Goal: Transaction & Acquisition: Purchase product/service

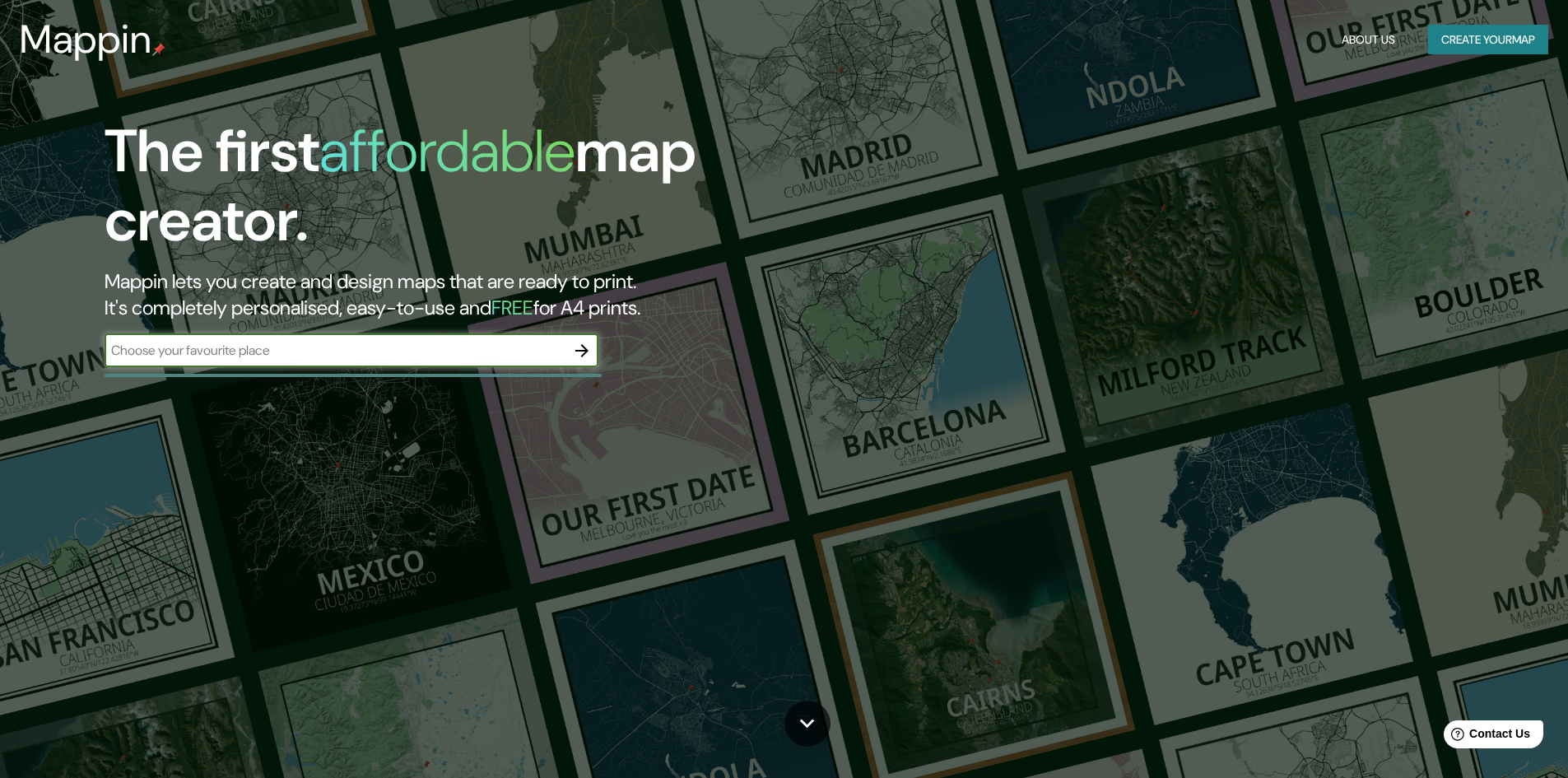
click at [1460, 41] on button "Create your map" at bounding box center [1488, 40] width 120 height 30
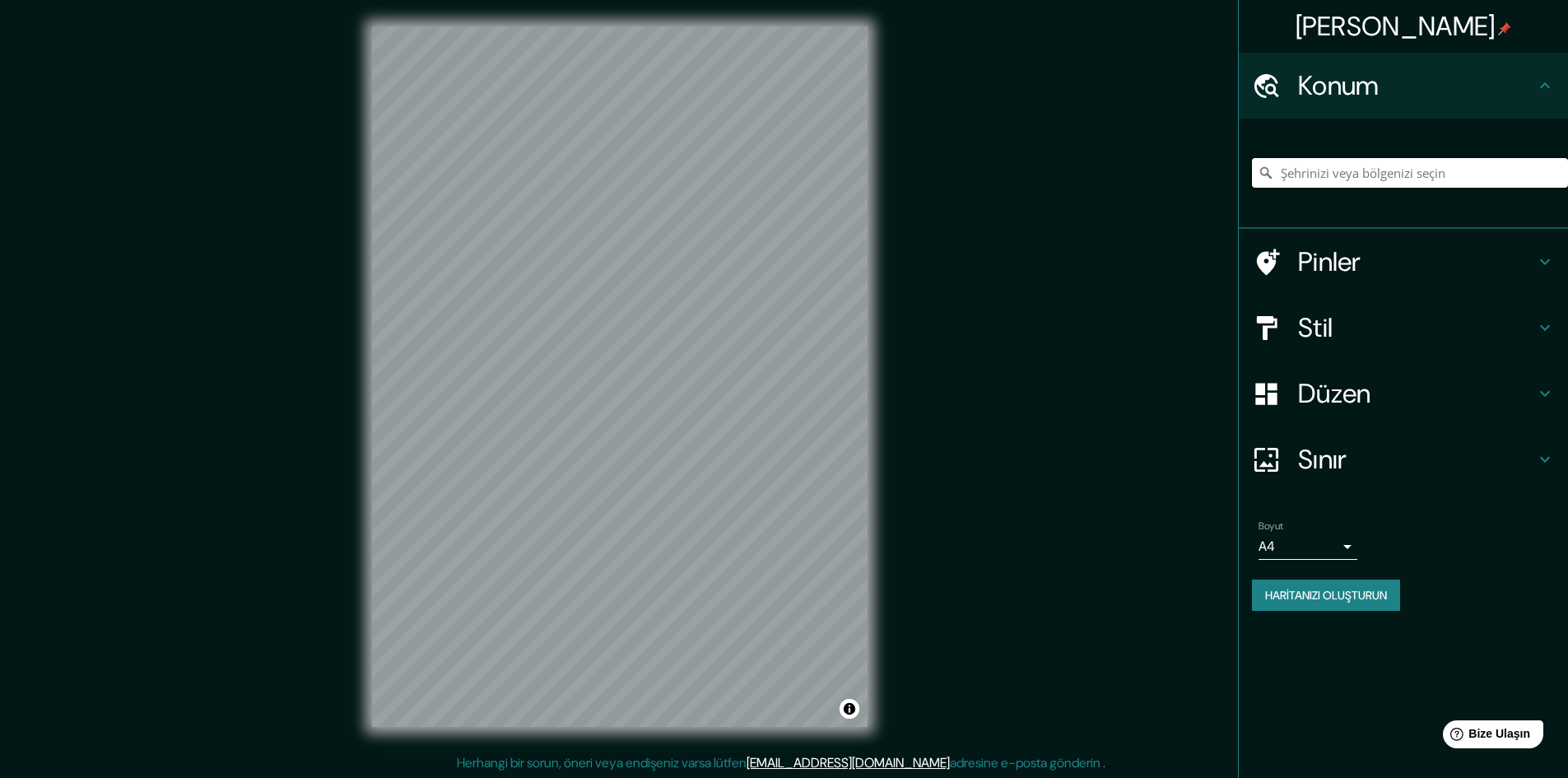
click at [1412, 174] on input "Şehrinizi veya bölgenizi seçin" at bounding box center [1410, 173] width 316 height 29
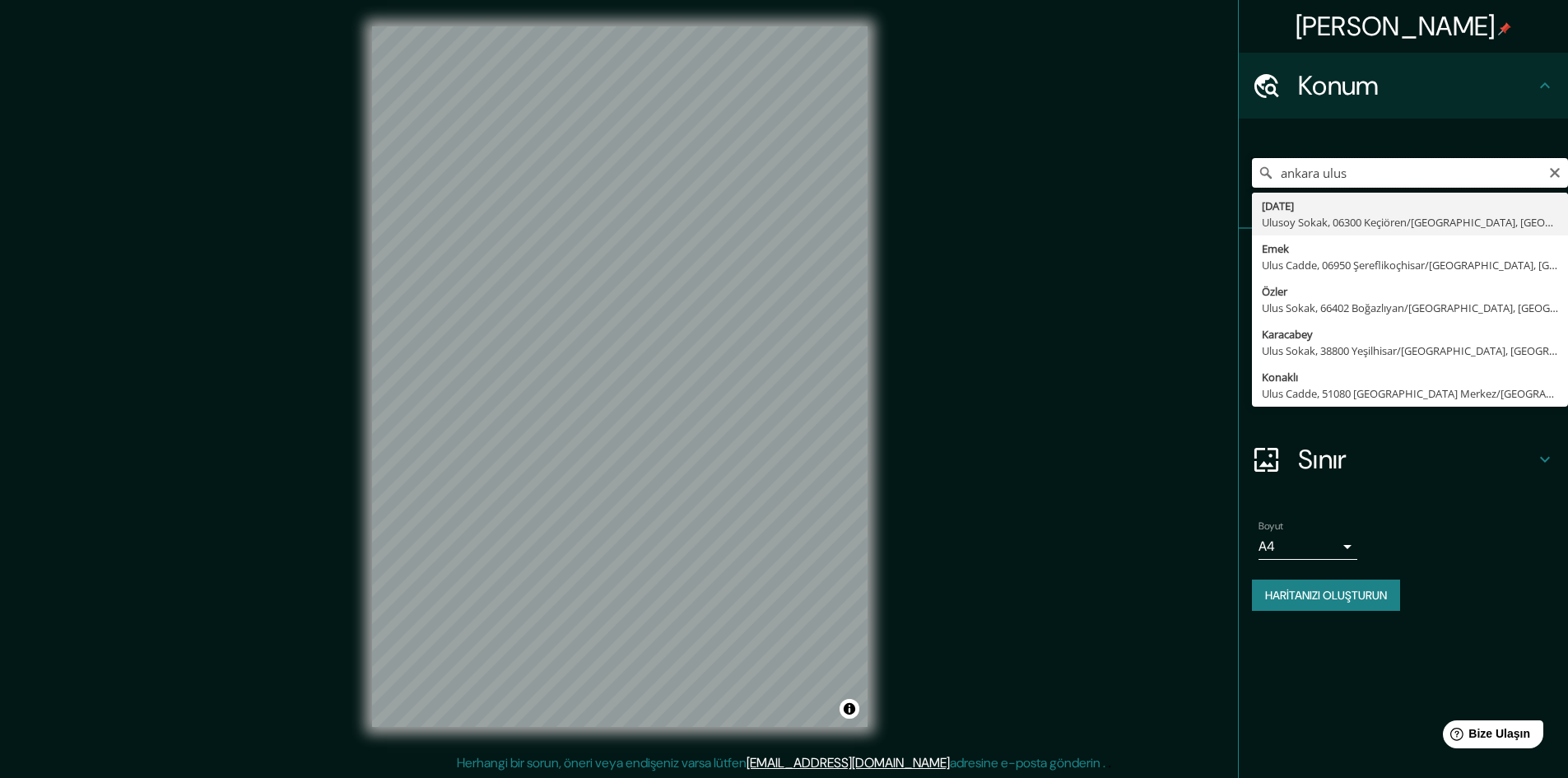
drag, startPoint x: 1338, startPoint y: 182, endPoint x: 1320, endPoint y: 187, distance: 18.7
click at [1320, 187] on input "ankara ulus" at bounding box center [1410, 173] width 316 height 29
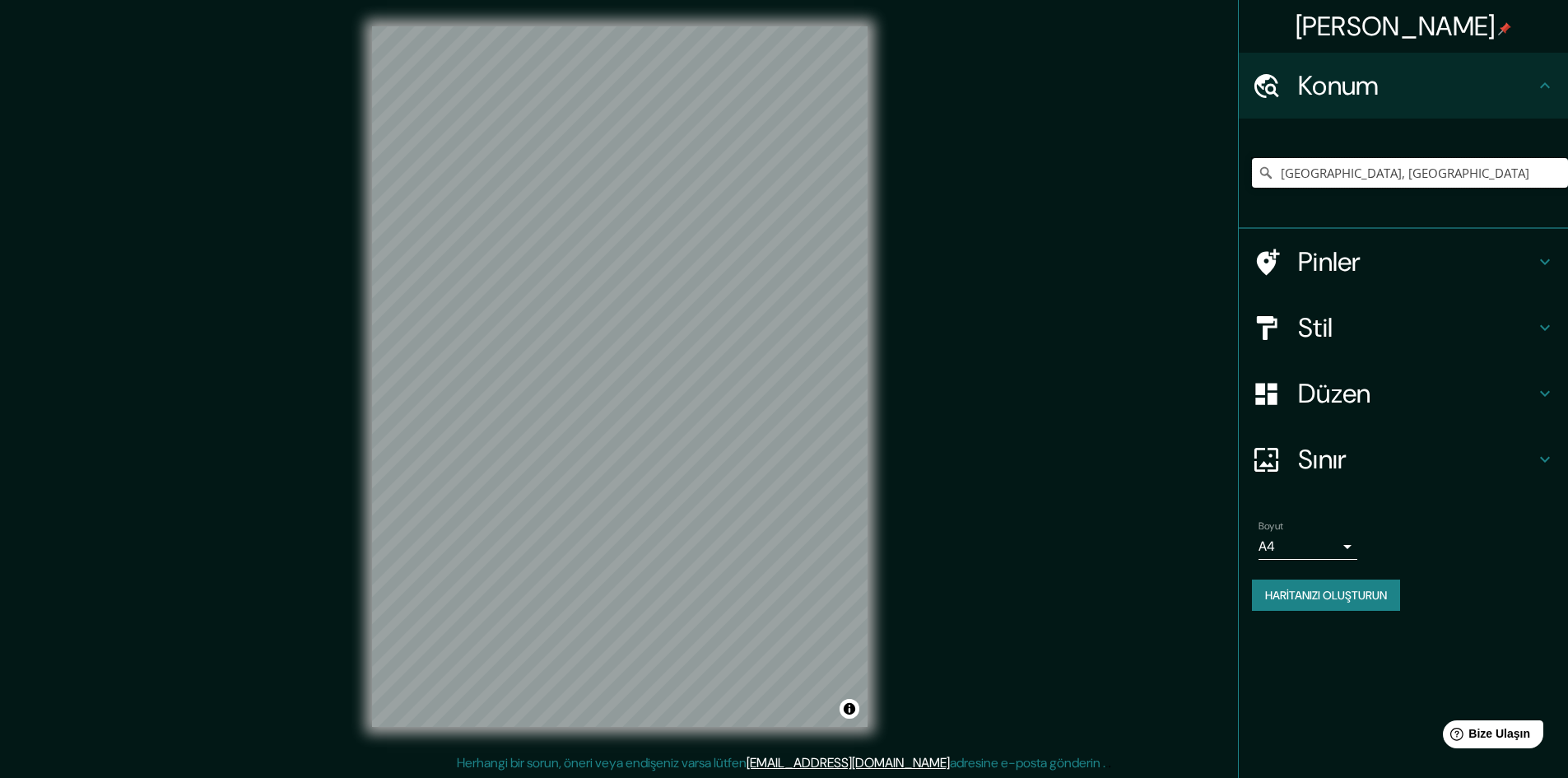
click at [1396, 178] on input "[GEOGRAPHIC_DATA], [GEOGRAPHIC_DATA]" at bounding box center [1410, 173] width 316 height 29
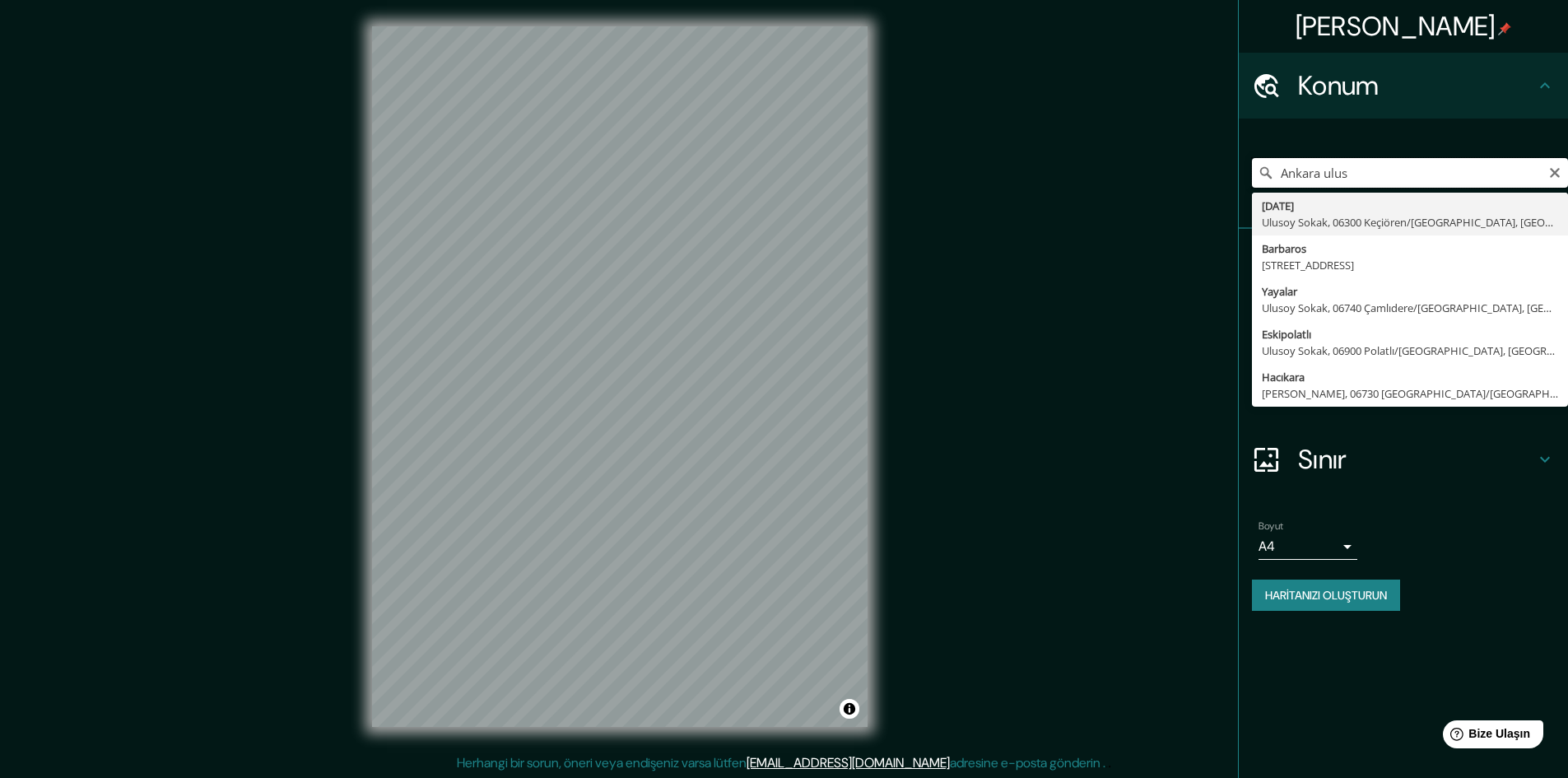
drag, startPoint x: 1383, startPoint y: 163, endPoint x: 1325, endPoint y: 183, distance: 61.4
click at [1325, 183] on input "Ankara ulus" at bounding box center [1410, 173] width 316 height 29
drag, startPoint x: 1348, startPoint y: 202, endPoint x: 1337, endPoint y: 215, distance: 17.0
type input "Anafartalar, [GEOGRAPHIC_DATA], [GEOGRAPHIC_DATA], [GEOGRAPHIC_DATA]"
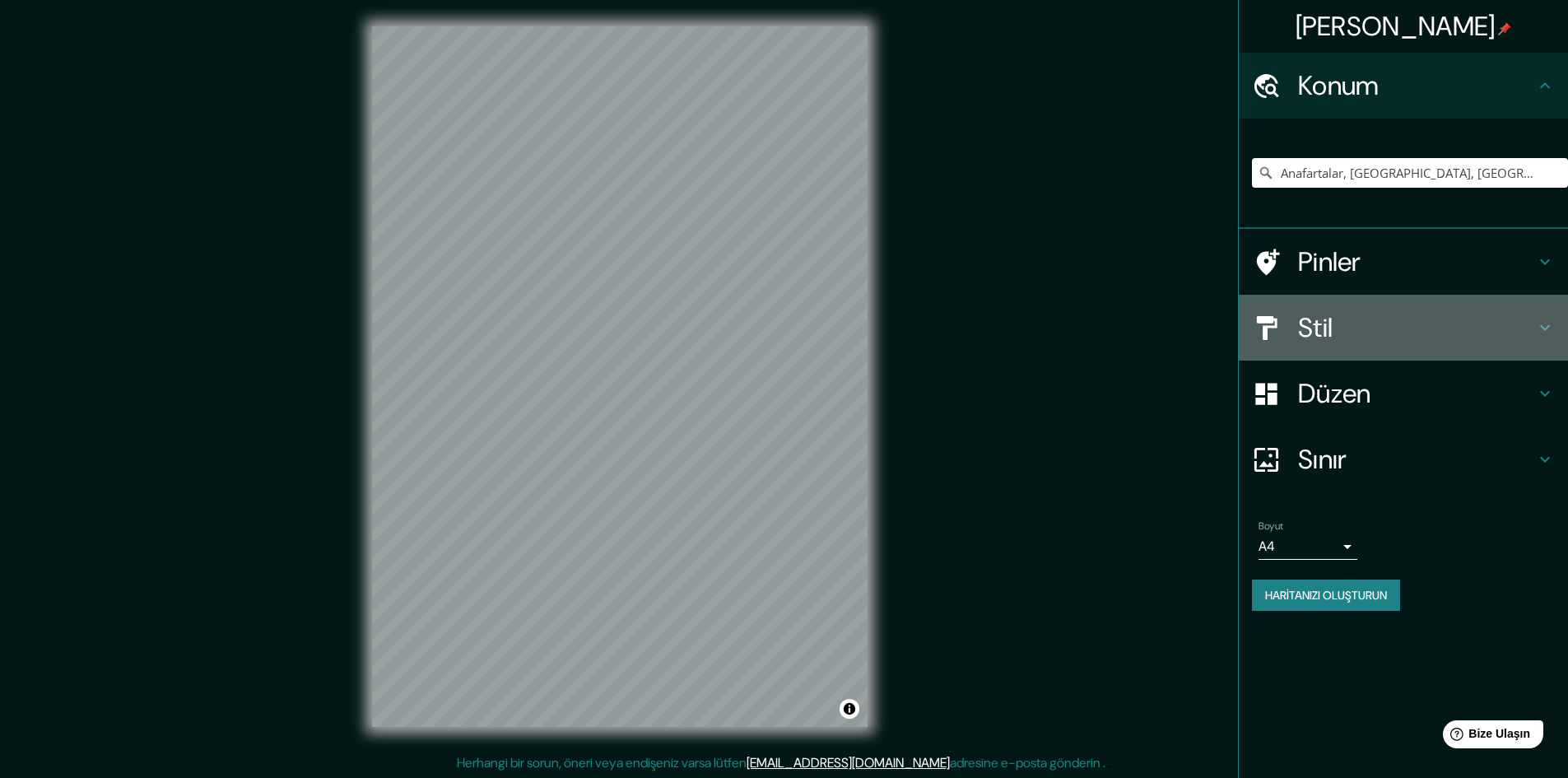
click at [1333, 302] on div "Stil" at bounding box center [1403, 327] width 329 height 66
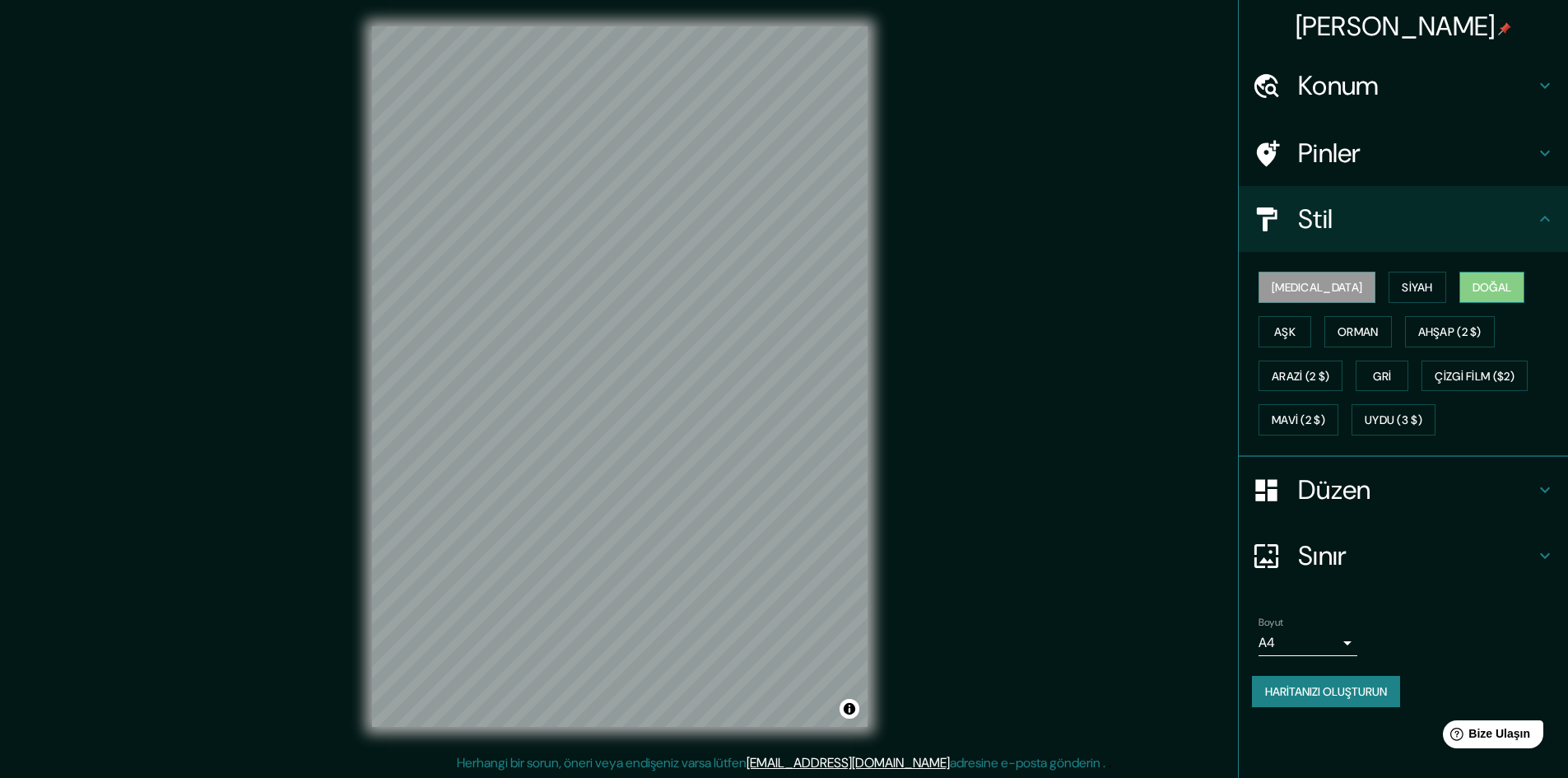
click at [1472, 284] on font "Doğal" at bounding box center [1492, 287] width 40 height 15
click at [1295, 325] on font "Aşk" at bounding box center [1285, 332] width 22 height 15
click at [1472, 290] on font "Doğal" at bounding box center [1492, 287] width 40 height 15
click at [1337, 323] on font "Orman" at bounding box center [1358, 332] width 41 height 22
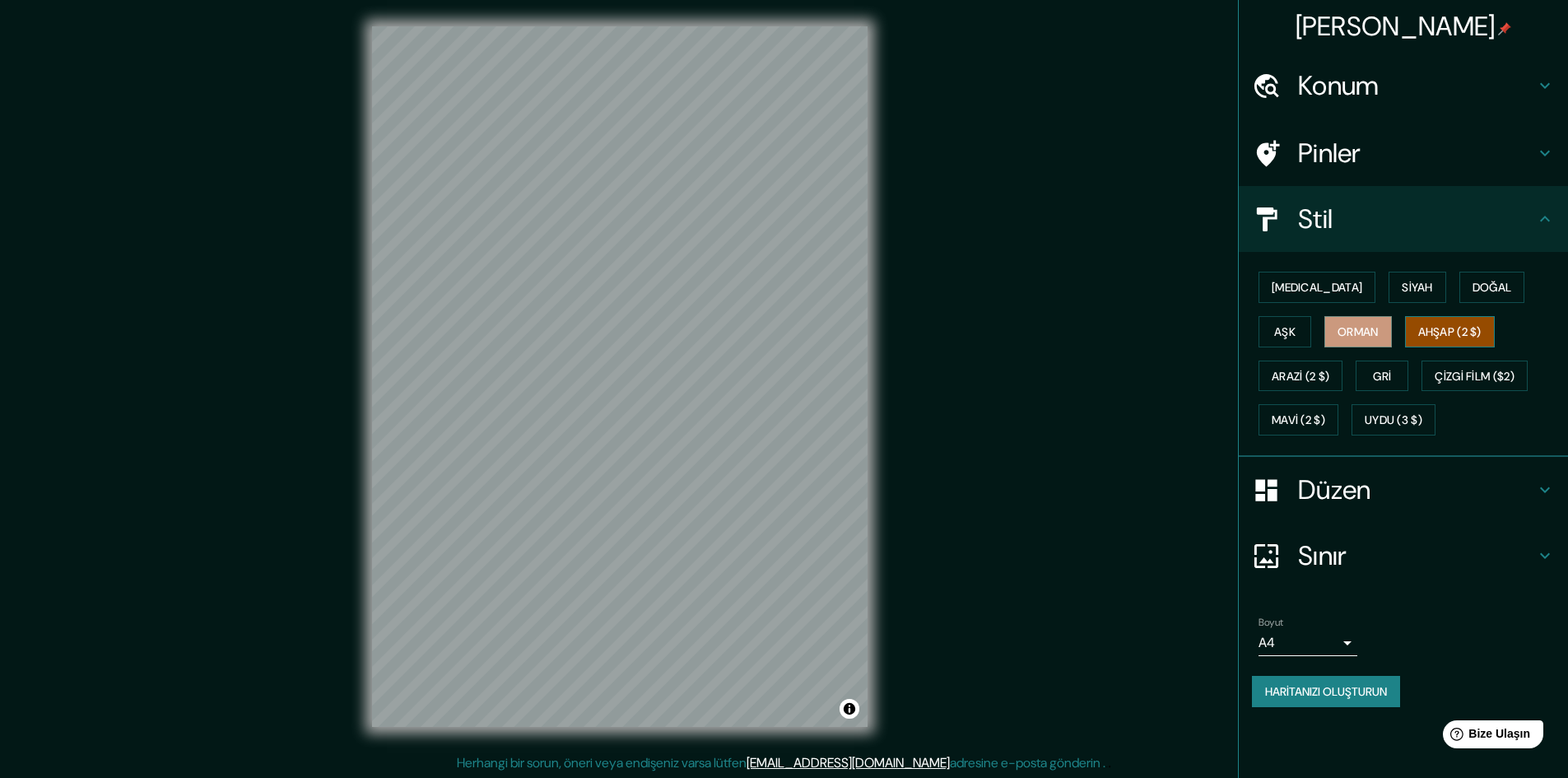
click at [1419, 334] on font "Ahşap (2 $)" at bounding box center [1450, 332] width 63 height 15
click at [1330, 369] on font "Arazi (2 $)" at bounding box center [1300, 376] width 58 height 15
click at [1356, 381] on button "Gri" at bounding box center [1381, 376] width 53 height 31
click at [1435, 379] on font "Çizgi Film ($2)" at bounding box center [1475, 376] width 79 height 15
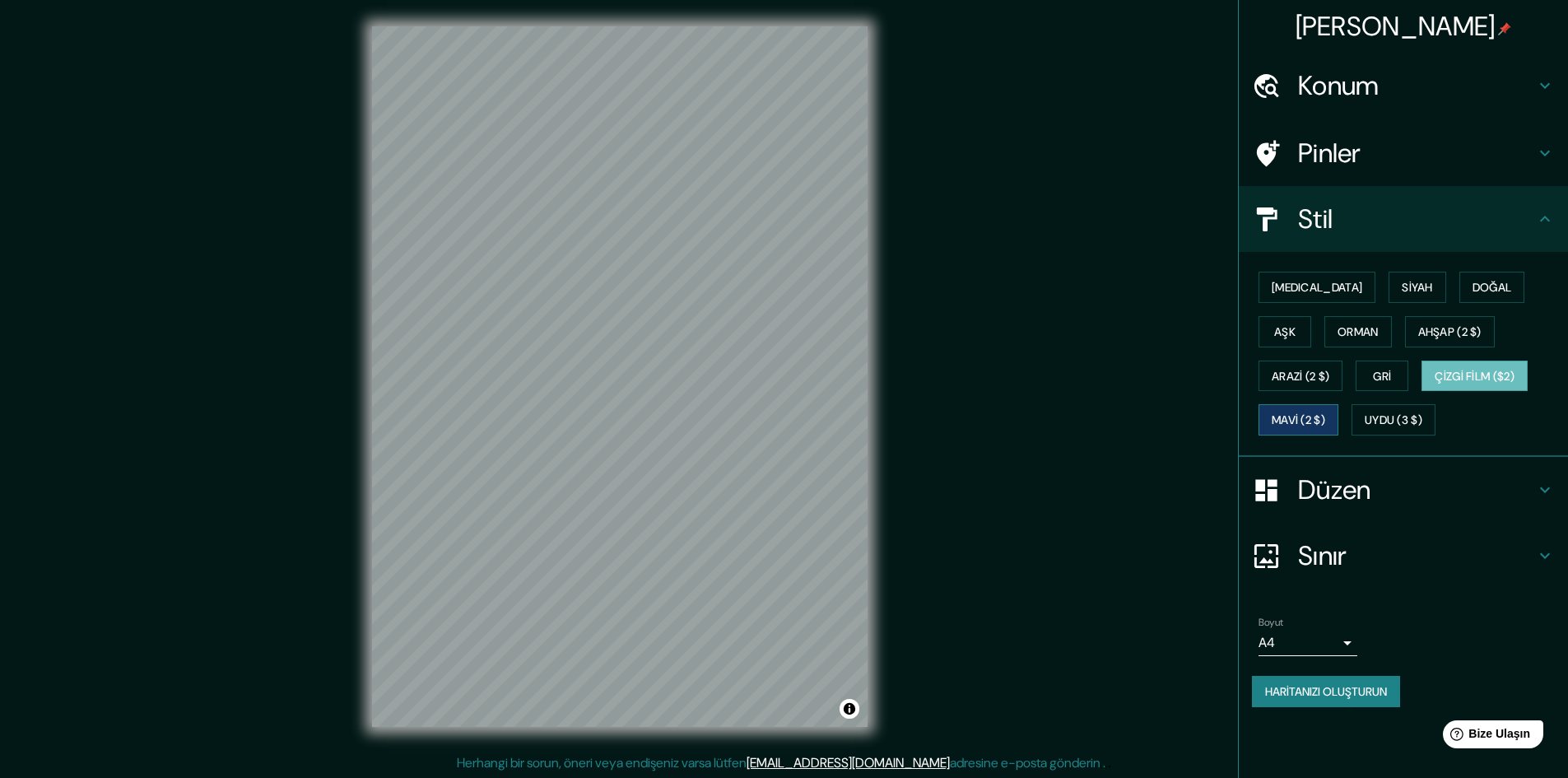
click at [1325, 414] on font "Mavi (2 $)" at bounding box center [1299, 421] width 54 height 15
click at [1365, 422] on font "Uydu (3 $)" at bounding box center [1394, 421] width 58 height 15
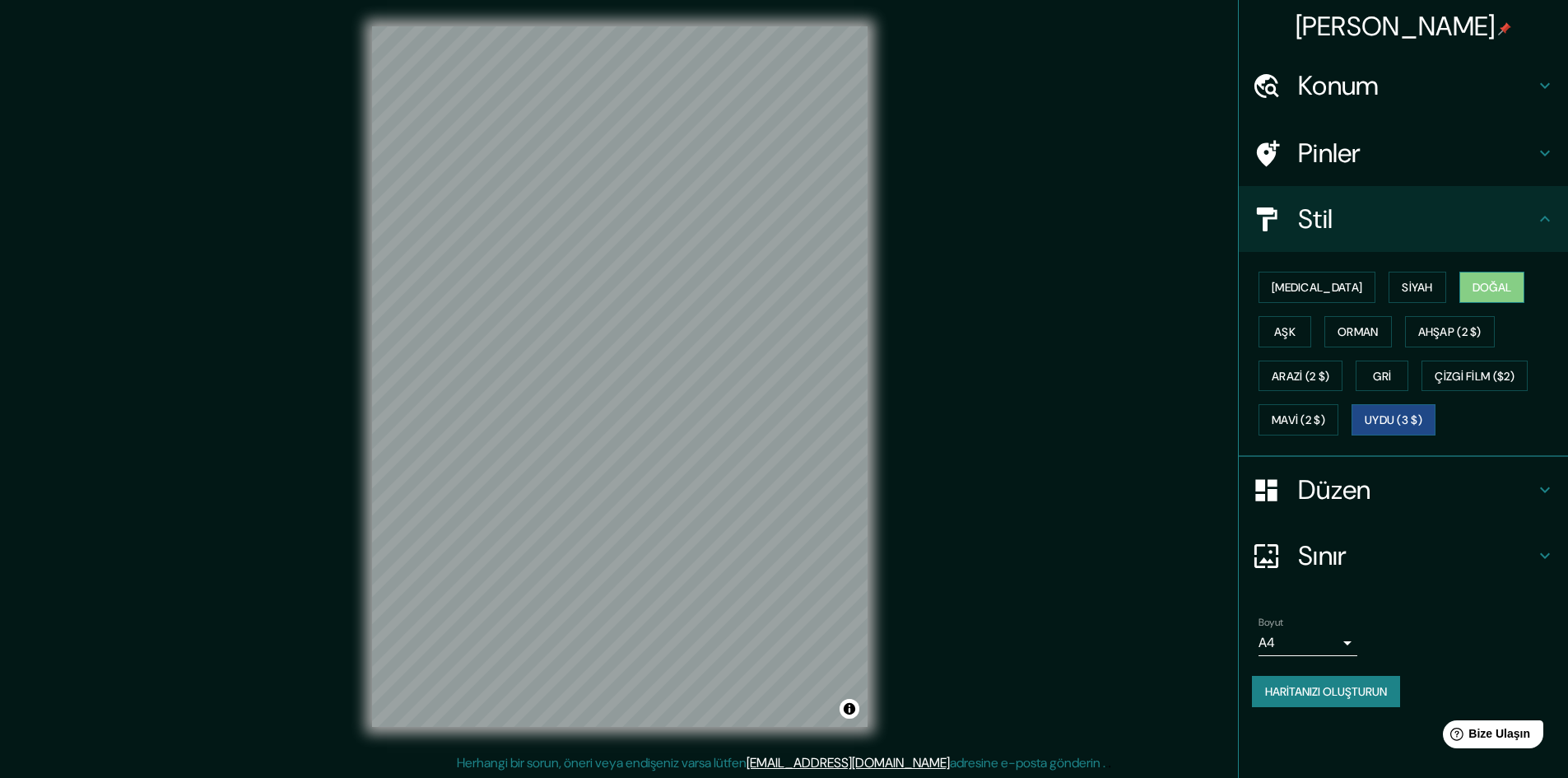
click at [1472, 282] on font "Doğal" at bounding box center [1492, 287] width 40 height 15
click at [1283, 473] on div "Düzen" at bounding box center [1403, 490] width 329 height 66
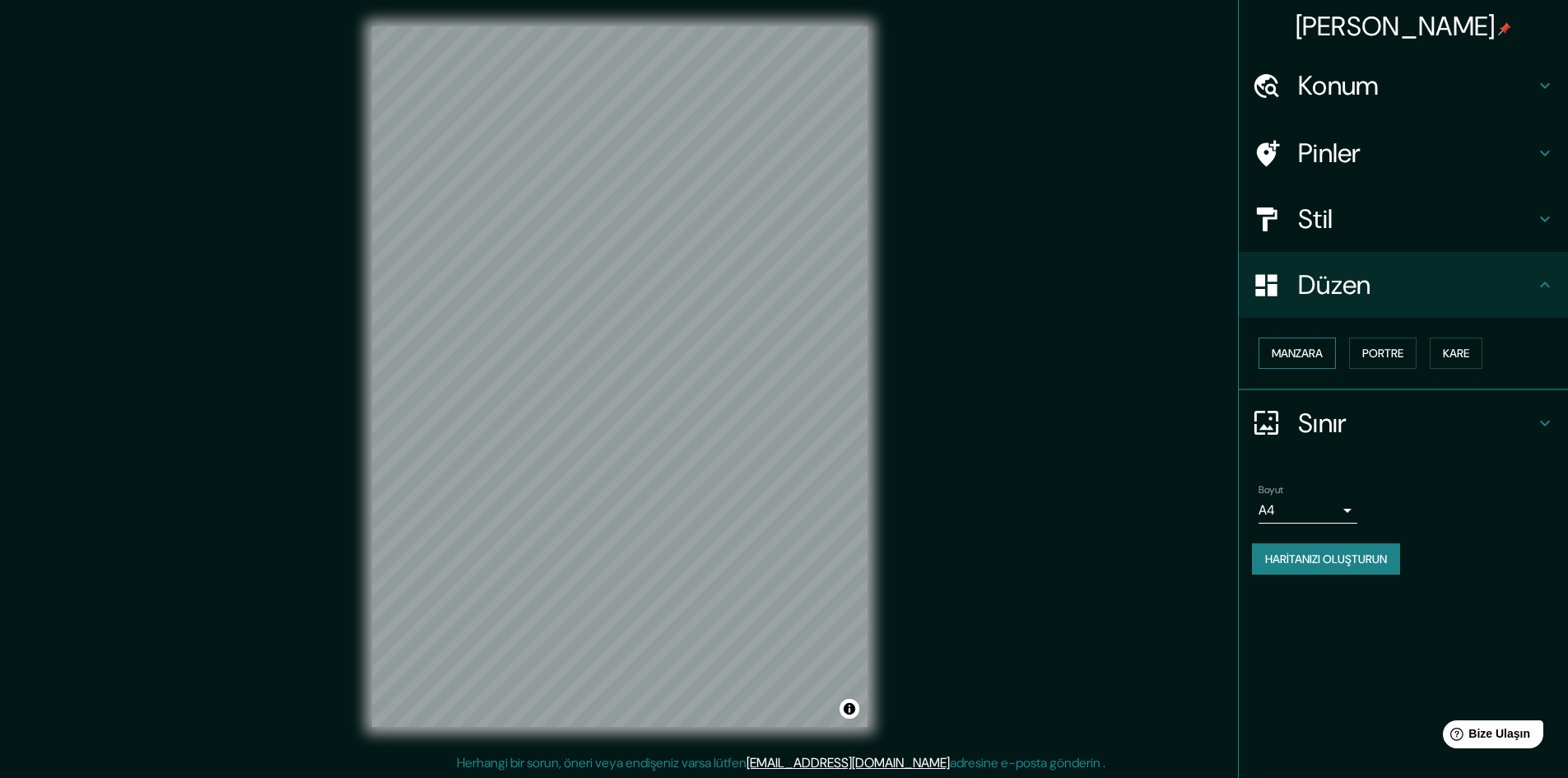
click at [1299, 352] on font "Manzara" at bounding box center [1297, 352] width 51 height 15
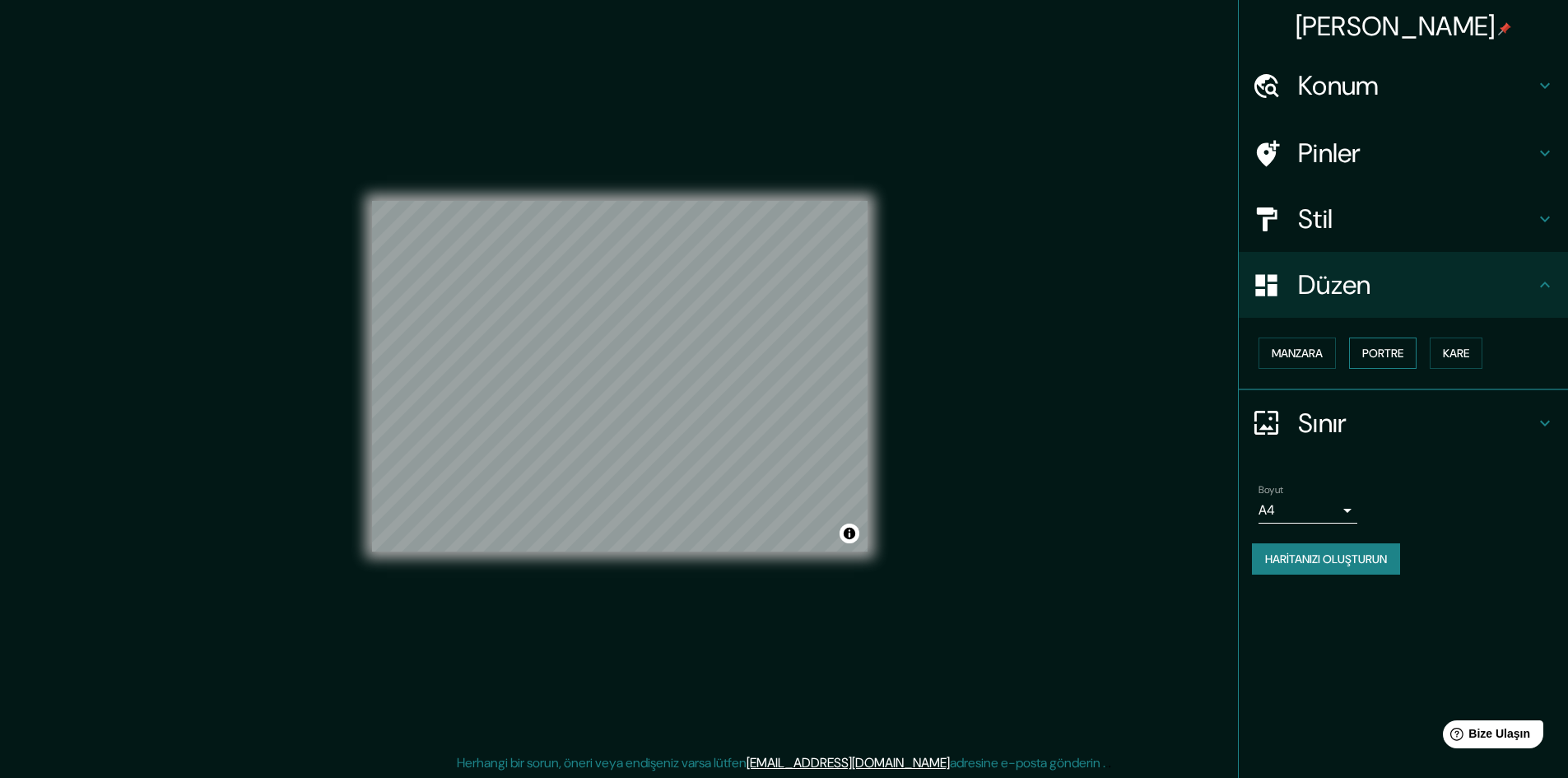
click at [1385, 351] on font "Portre" at bounding box center [1383, 352] width 41 height 15
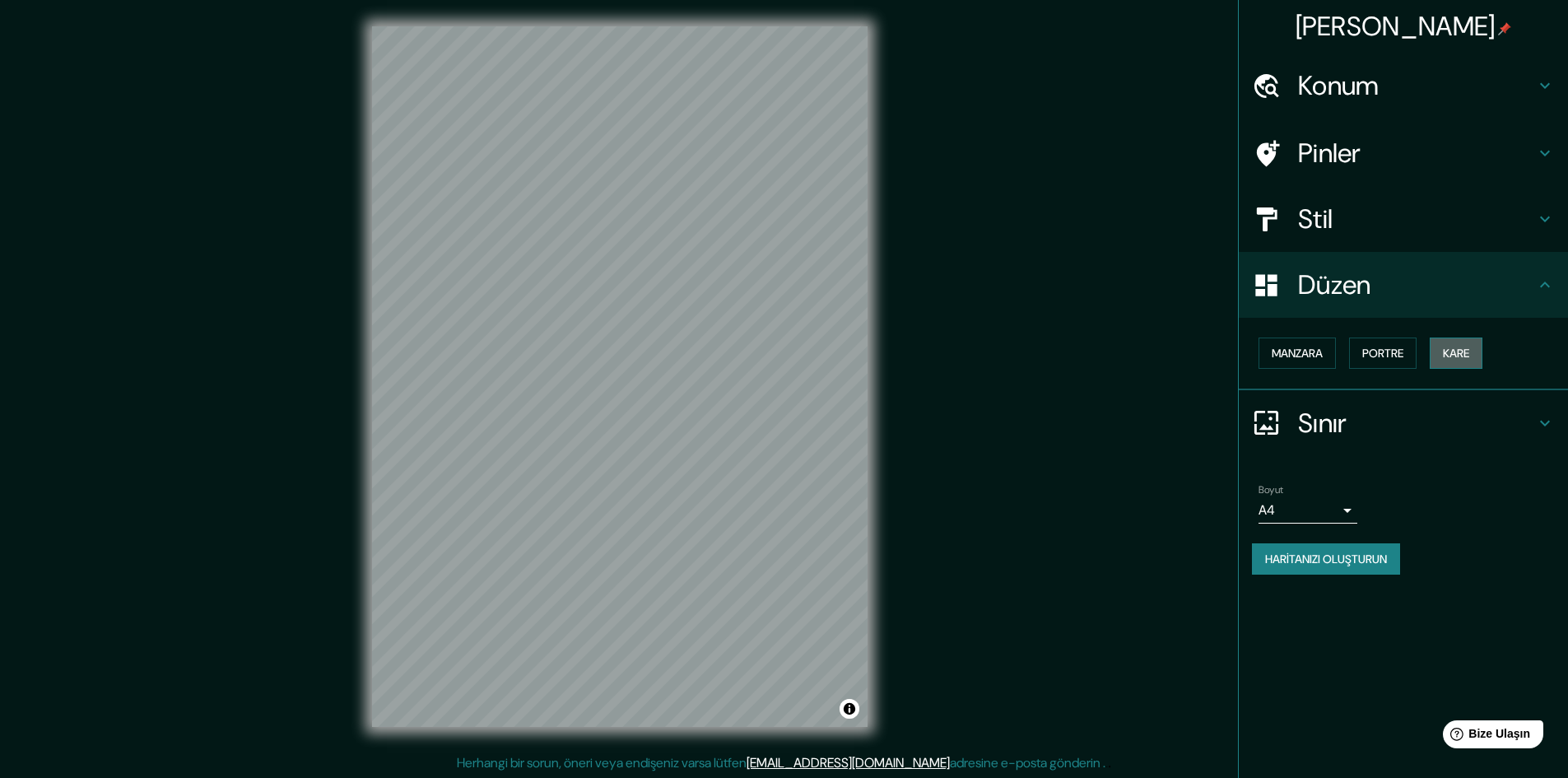
click at [1467, 350] on font "Kare" at bounding box center [1456, 352] width 27 height 15
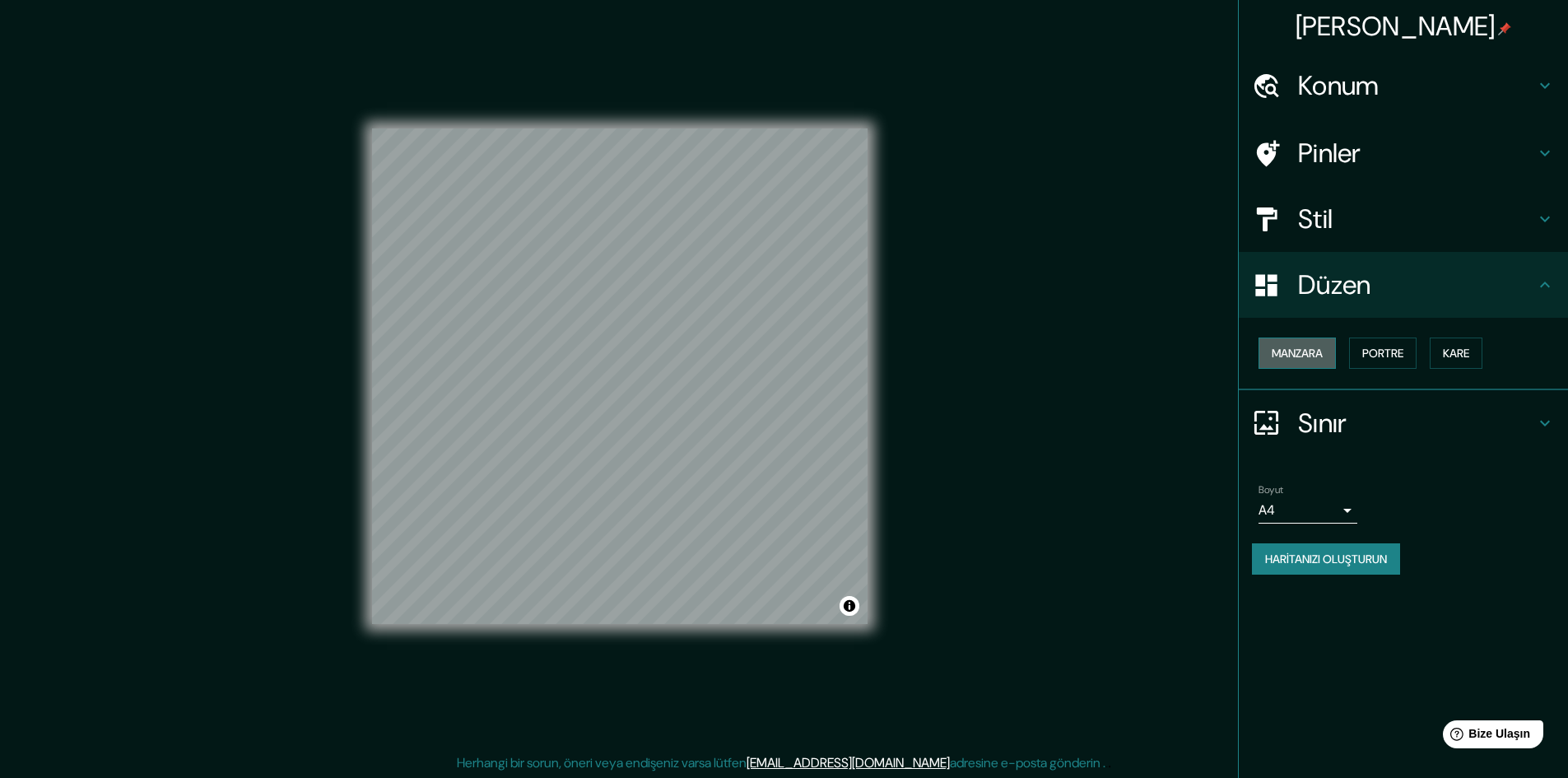
click at [1294, 346] on font "Manzara" at bounding box center [1297, 352] width 51 height 15
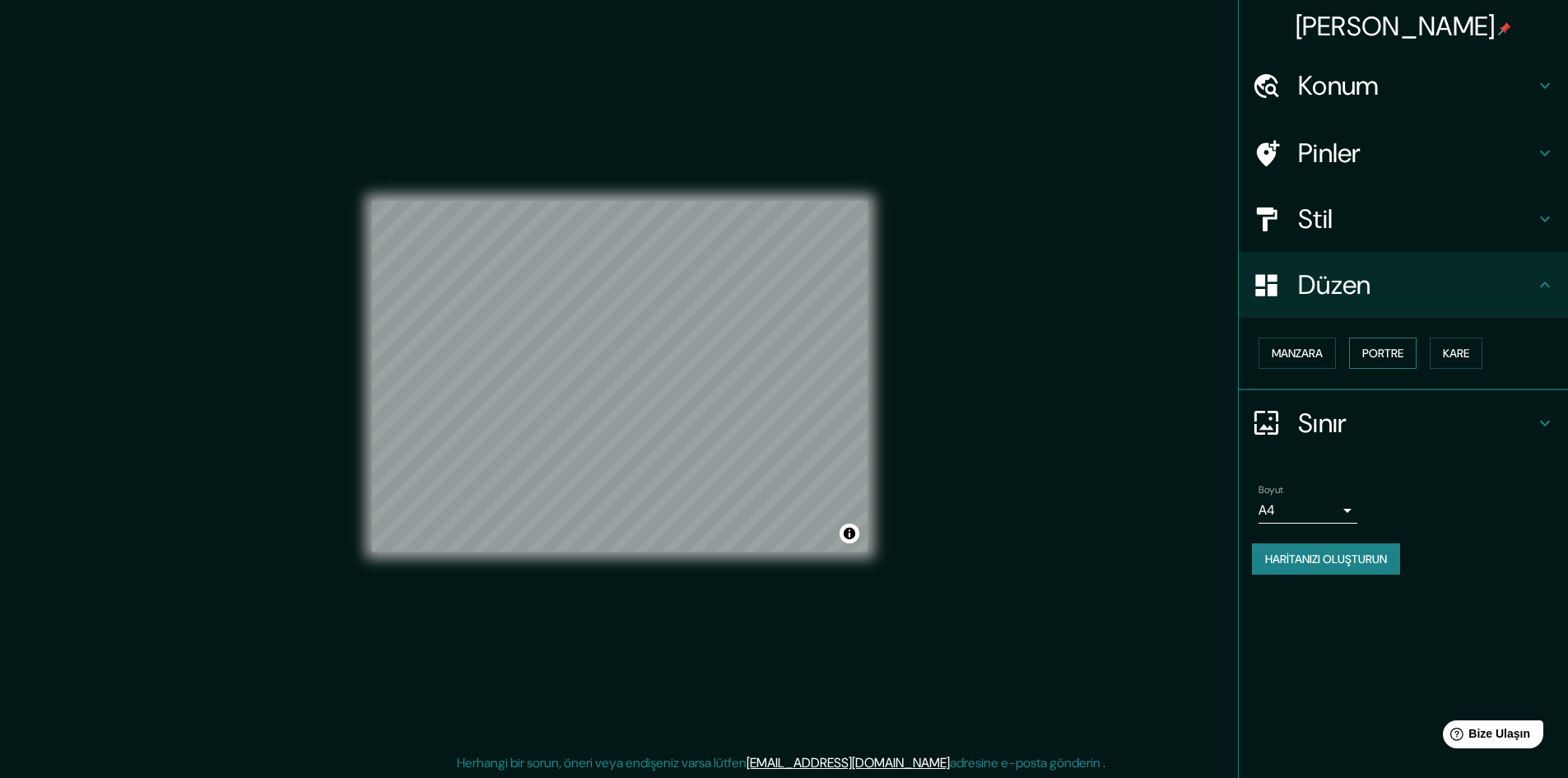
click at [1377, 342] on button "Portre" at bounding box center [1382, 353] width 67 height 31
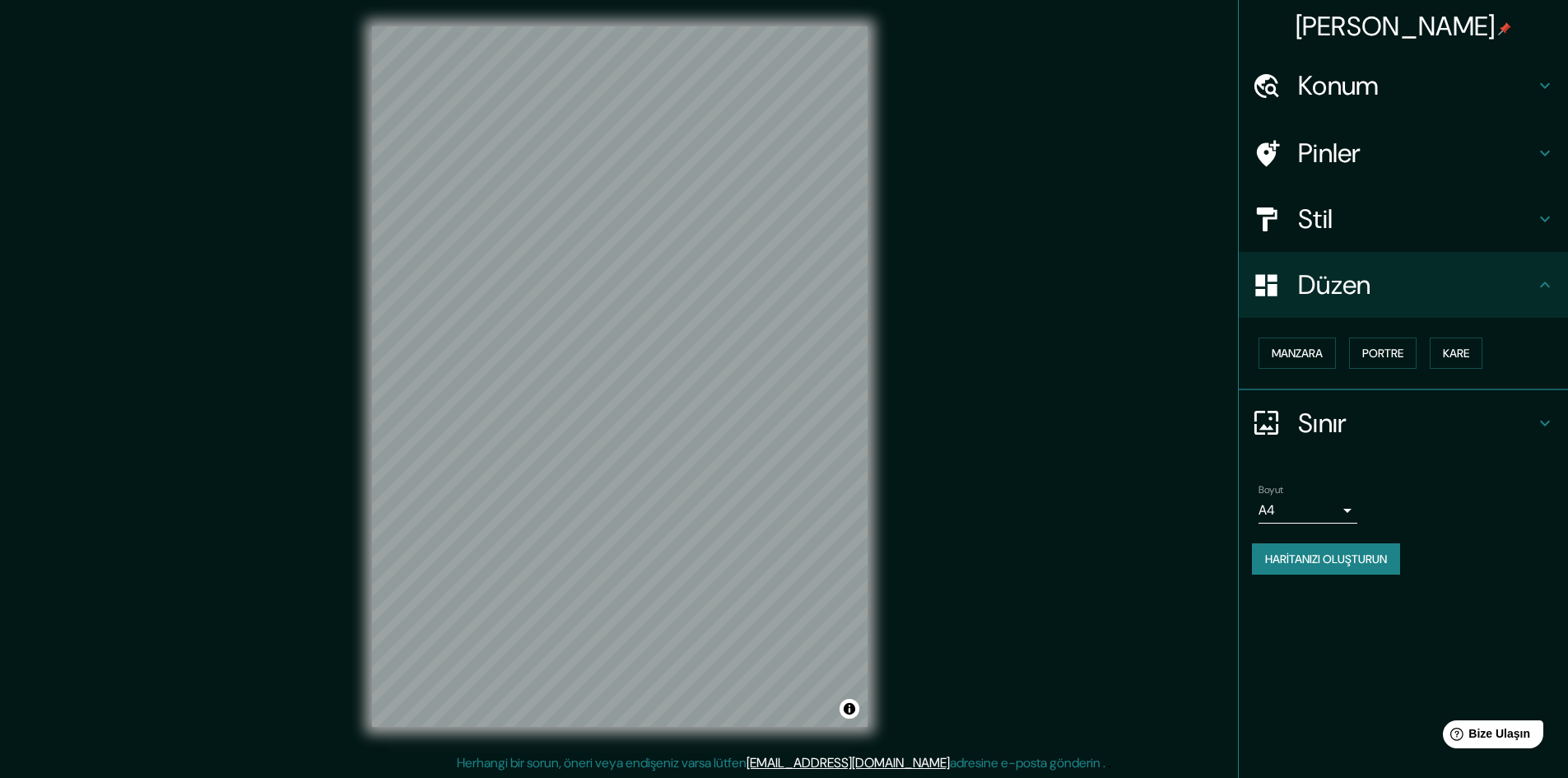
click at [1337, 155] on font "Pinler" at bounding box center [1329, 153] width 63 height 35
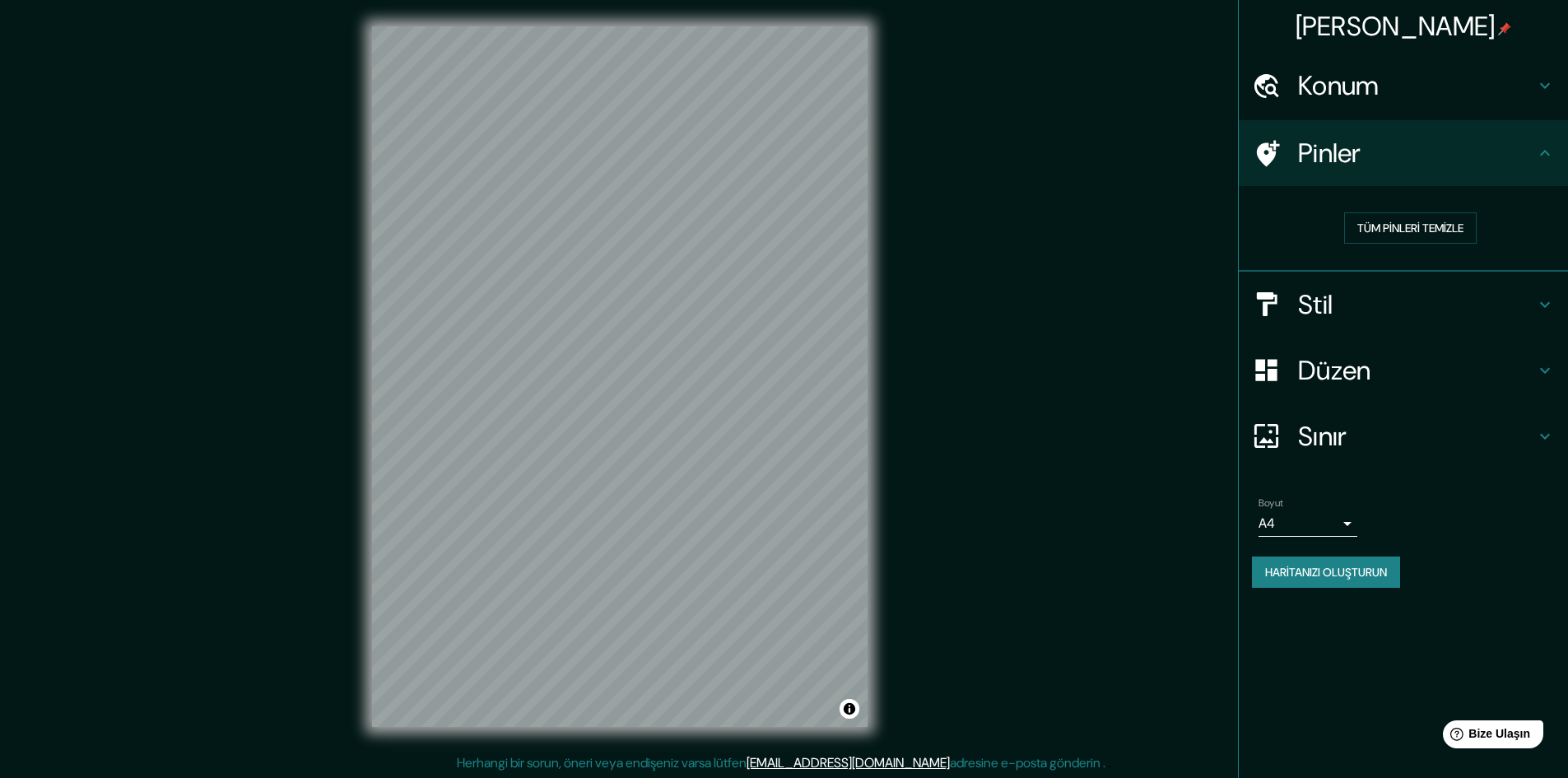
click at [1344, 91] on font "Konum" at bounding box center [1338, 85] width 81 height 35
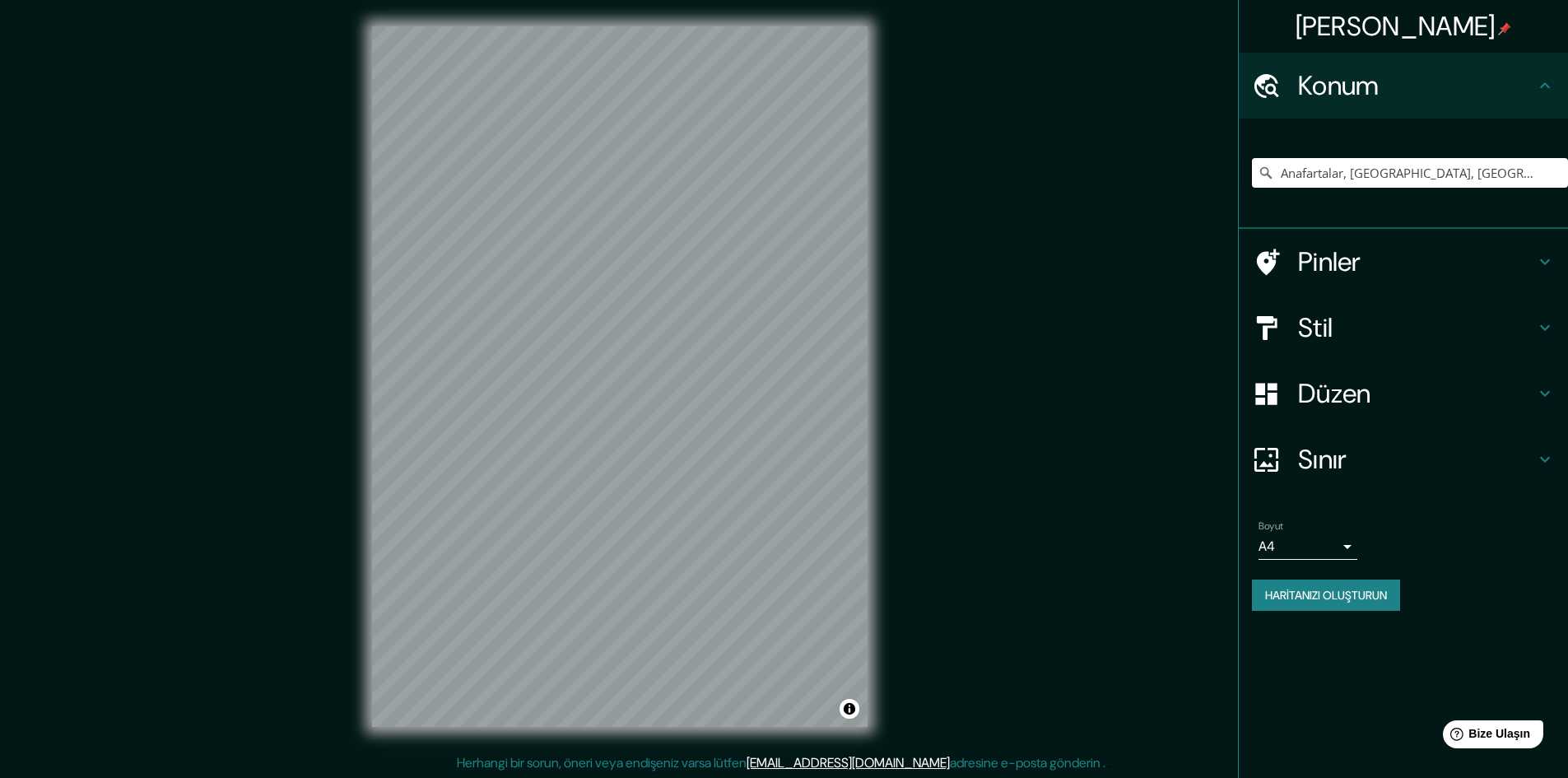
click at [1344, 91] on font "Konum" at bounding box center [1338, 85] width 81 height 35
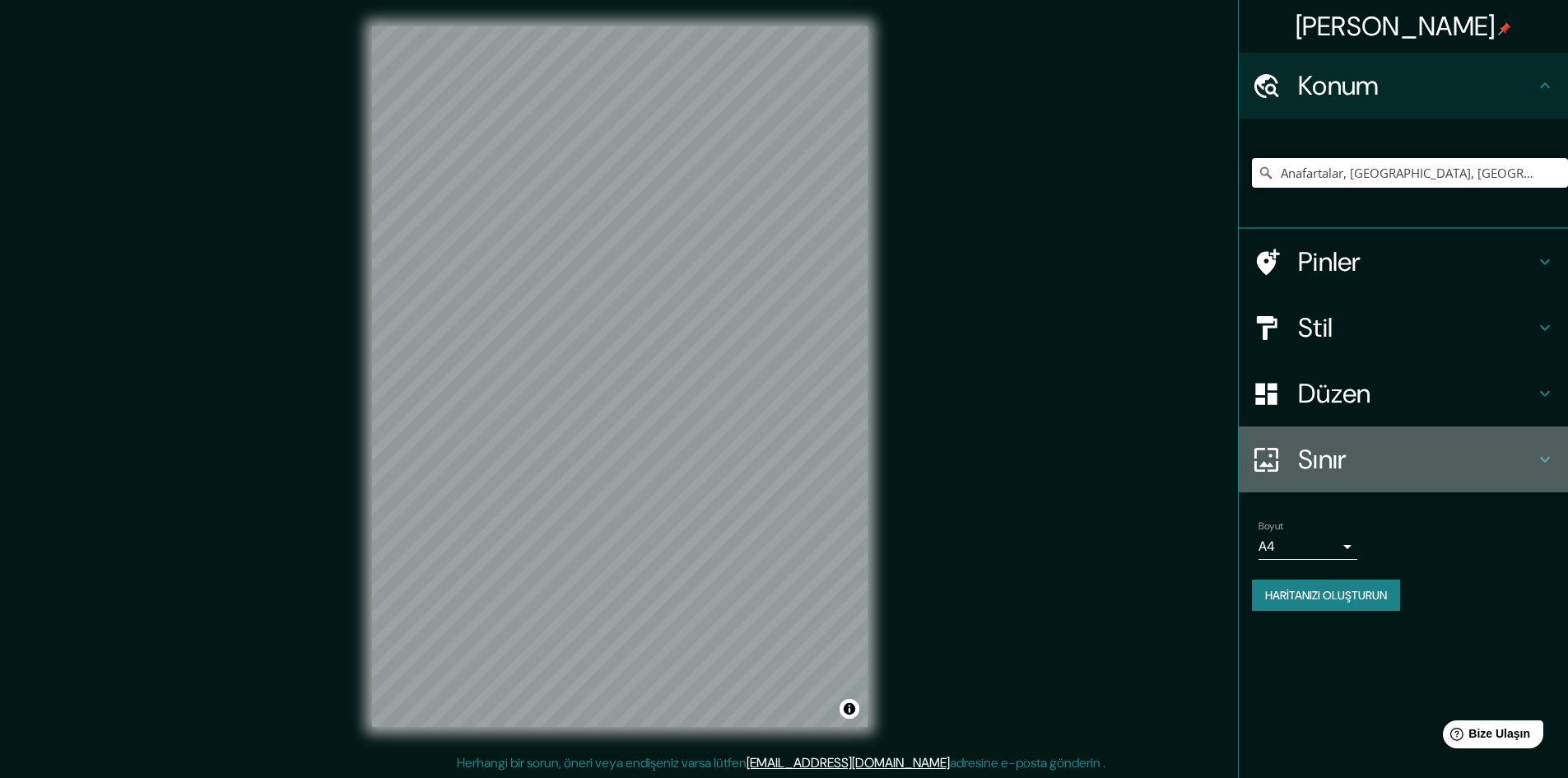
click at [1323, 454] on font "Sınır" at bounding box center [1322, 459] width 49 height 35
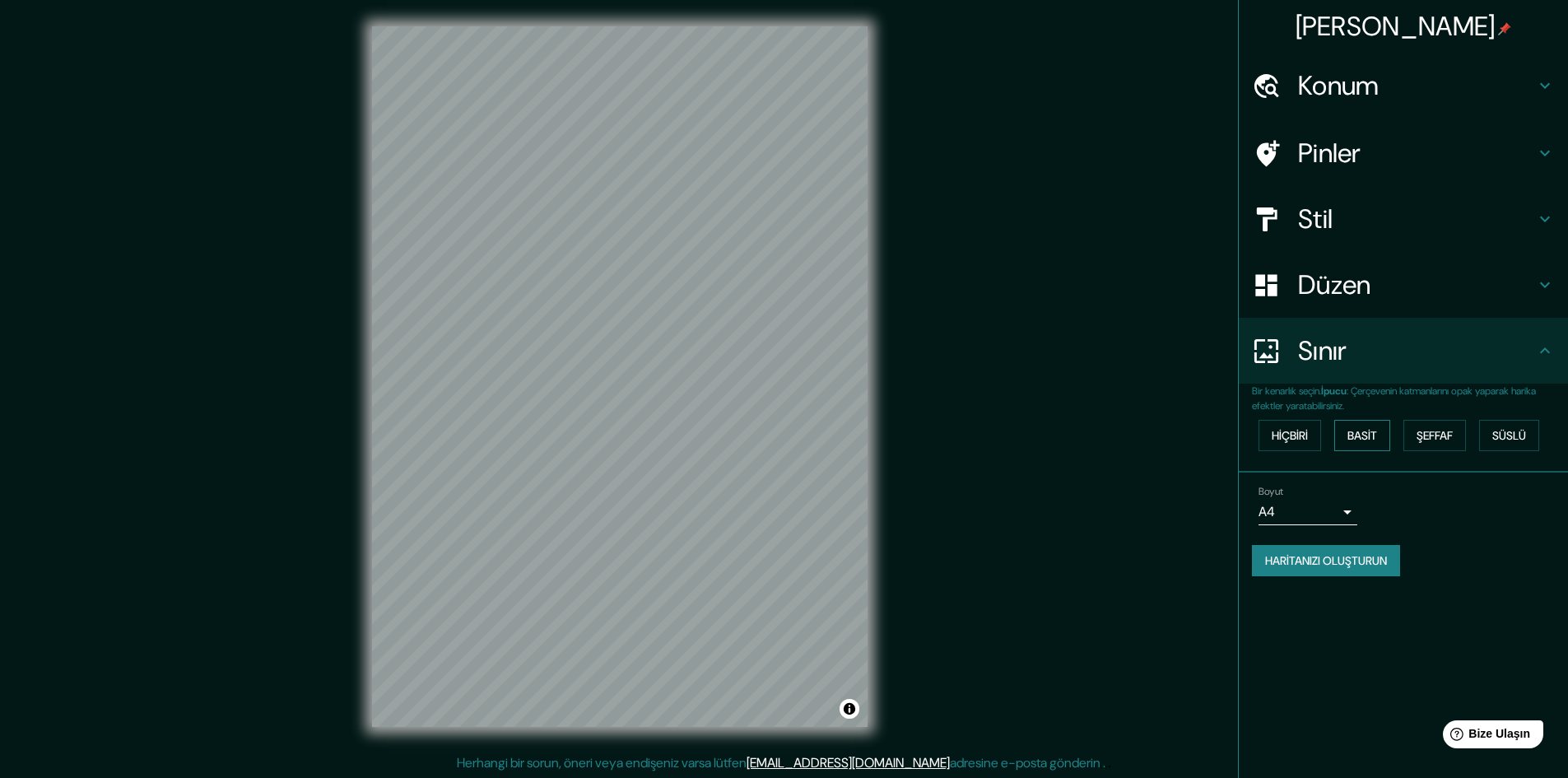
click at [1351, 438] on font "Basit" at bounding box center [1363, 435] width 29 height 15
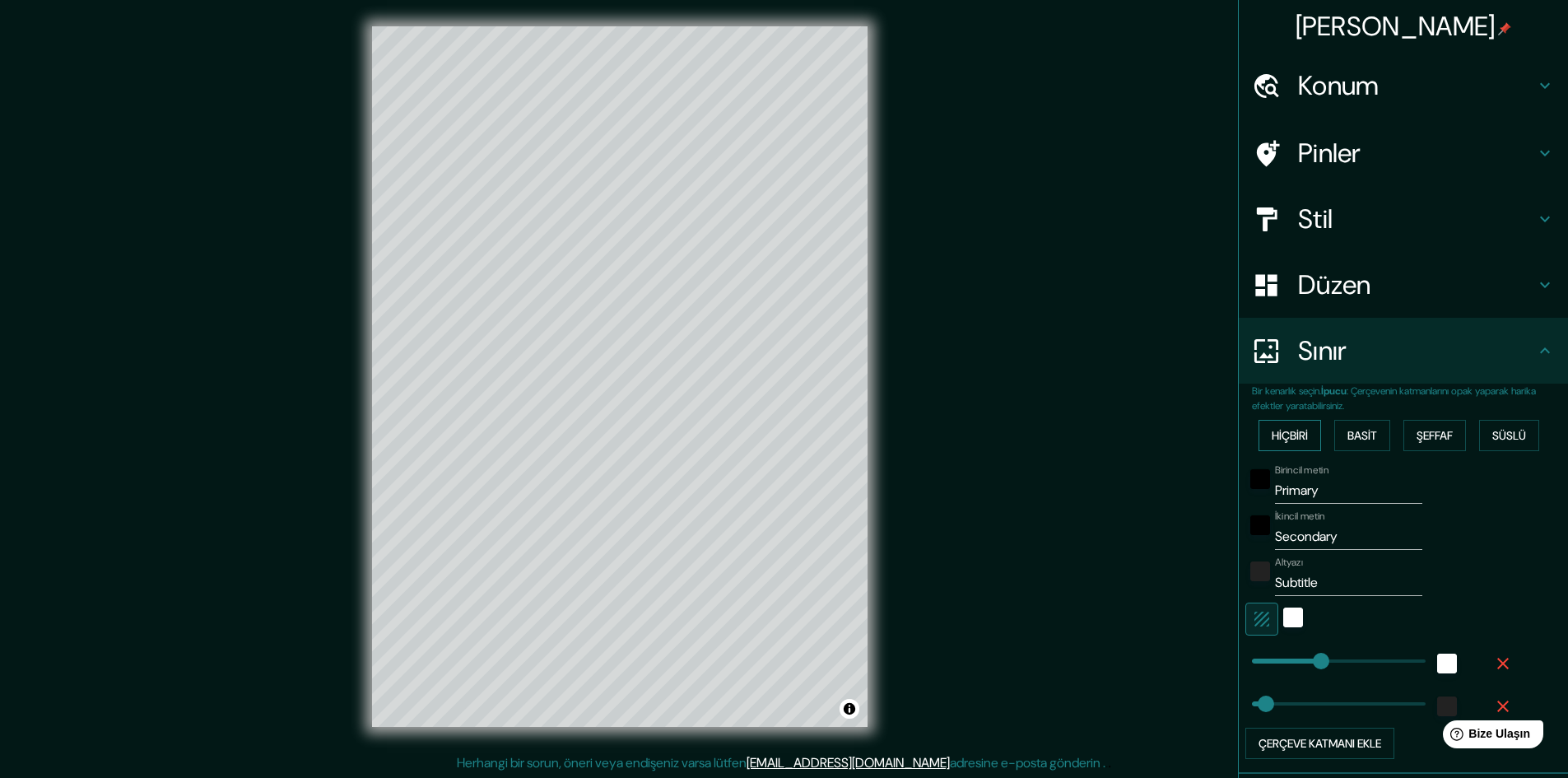
click at [1283, 437] on font "Hiçbiri" at bounding box center [1290, 435] width 36 height 15
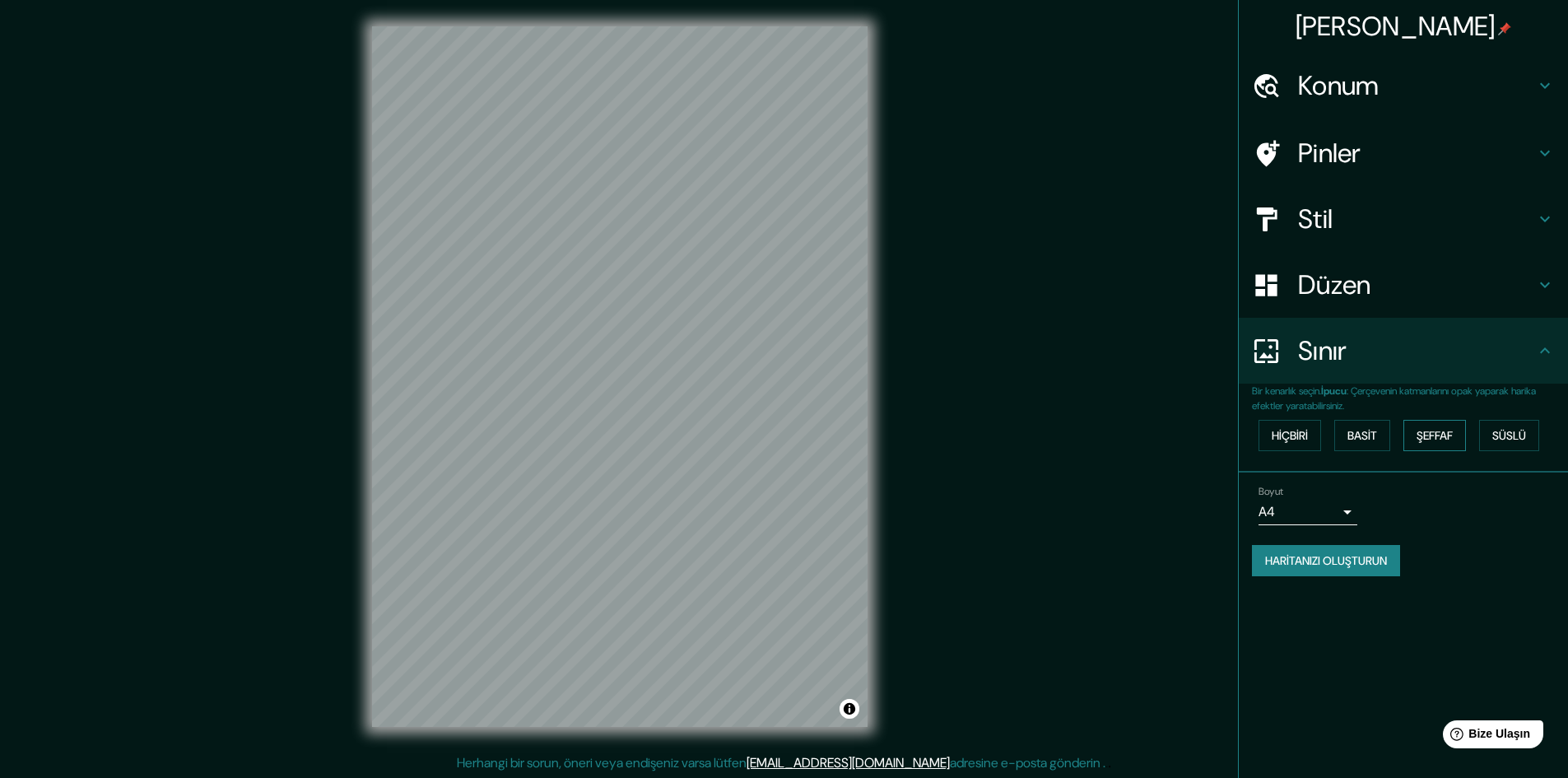
click at [1444, 435] on font "Şeffaf" at bounding box center [1435, 435] width 36 height 15
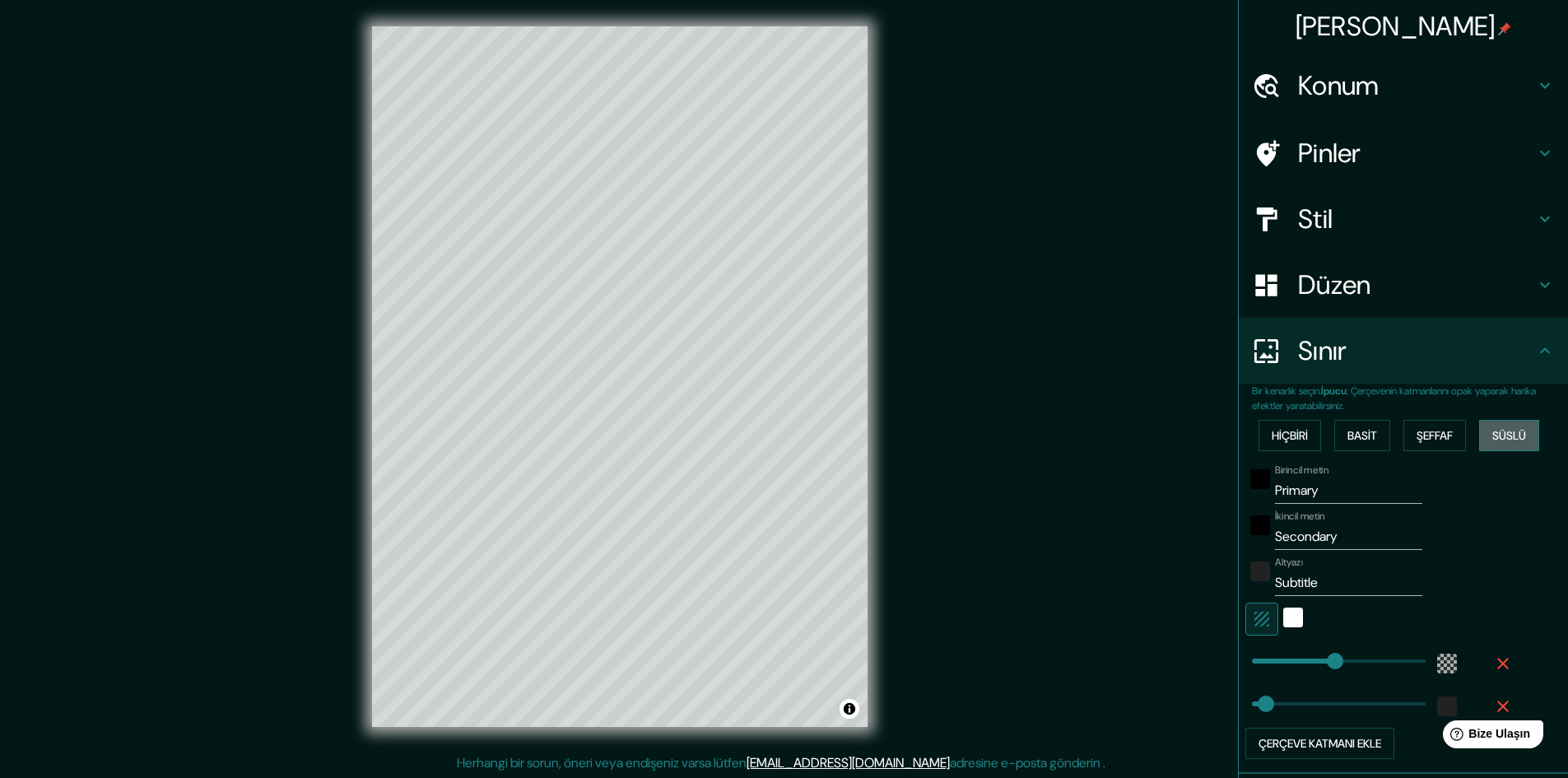
click at [1509, 437] on font "Süslü" at bounding box center [1508, 435] width 34 height 15
click at [1272, 433] on font "Hiçbiri" at bounding box center [1290, 435] width 36 height 15
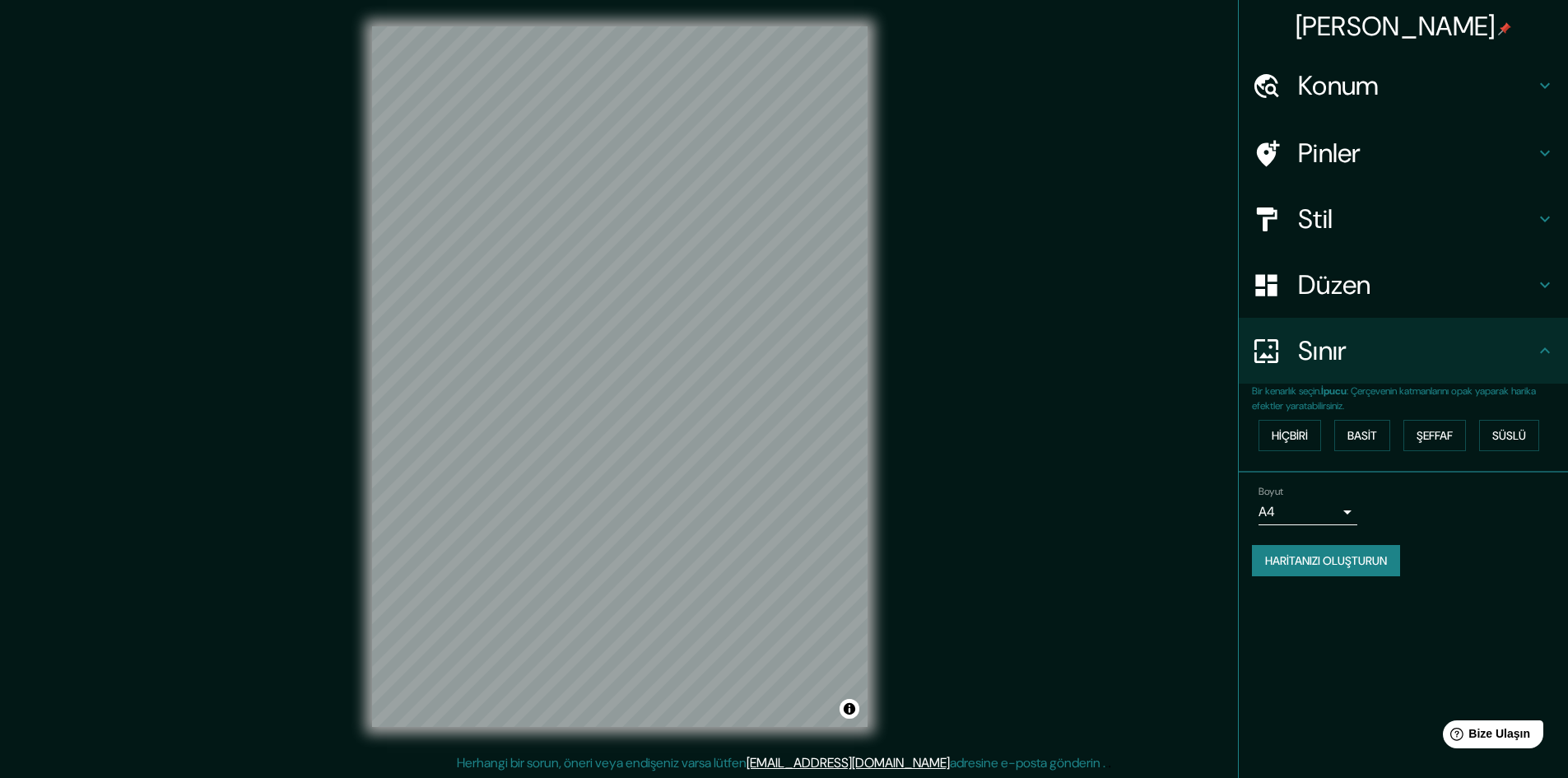
click at [1356, 135] on div "Pinler" at bounding box center [1403, 153] width 329 height 66
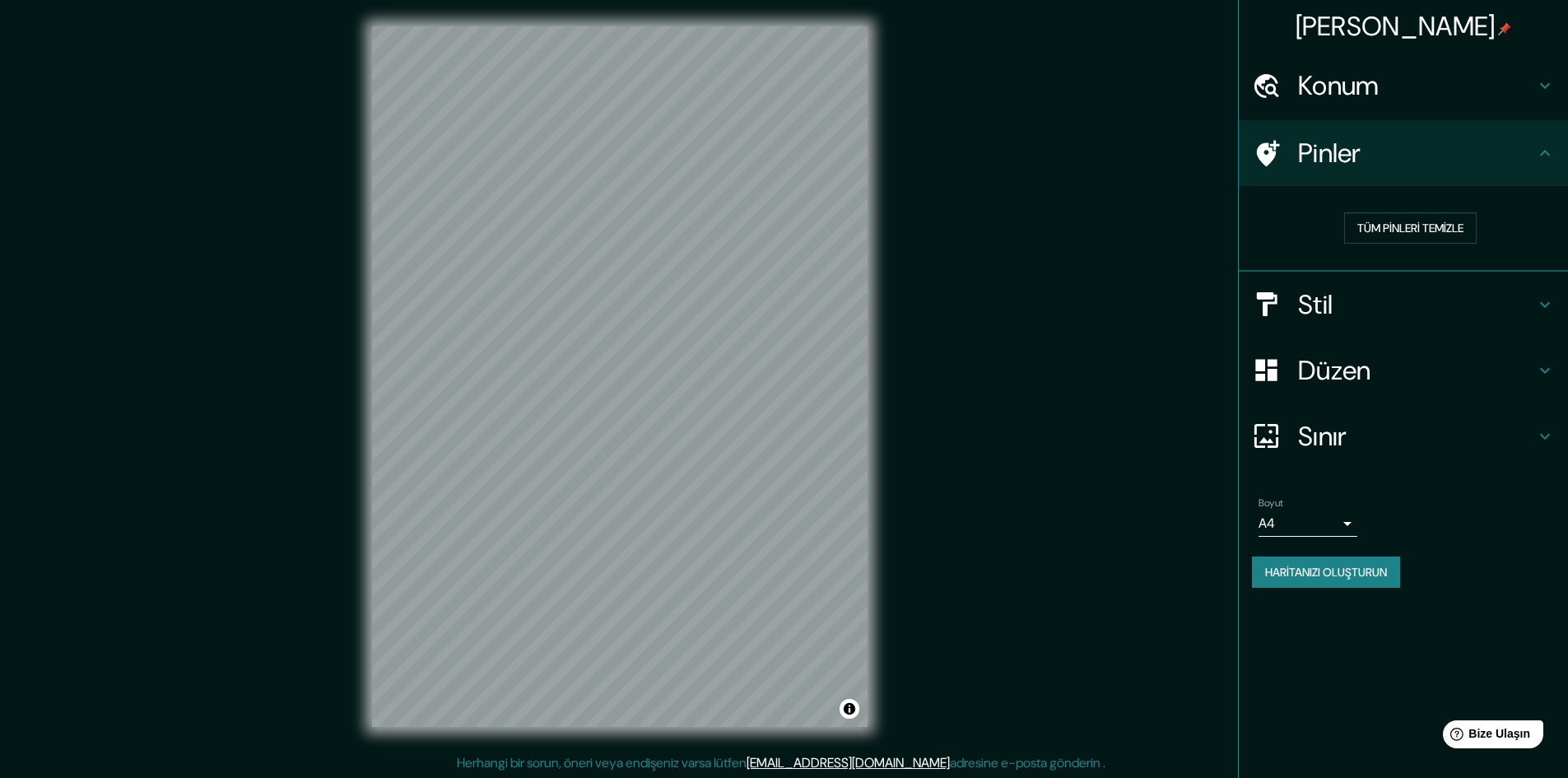
click at [1356, 136] on font "Pinler" at bounding box center [1329, 153] width 63 height 35
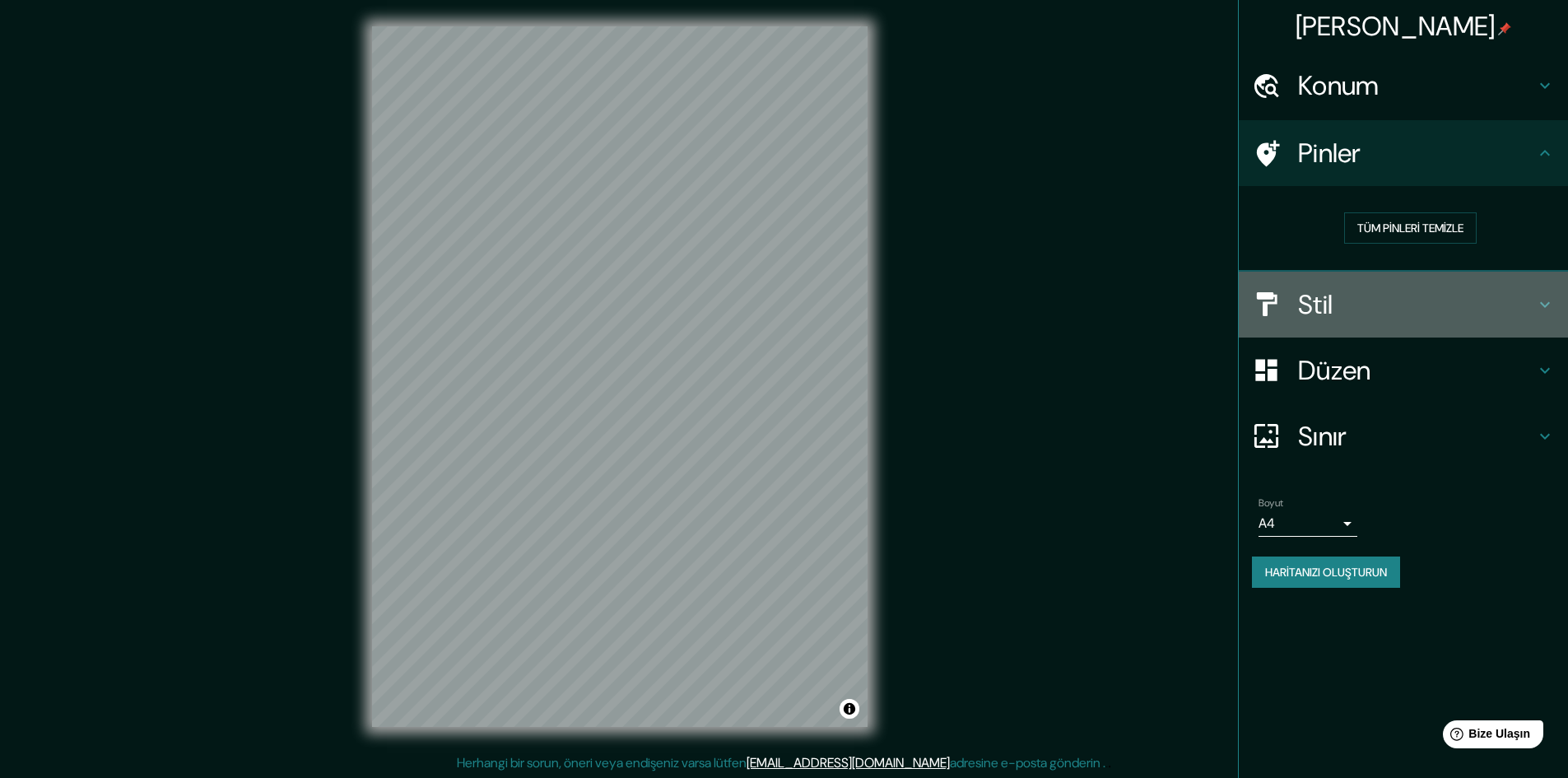
click at [1325, 300] on font "Stil" at bounding box center [1315, 305] width 35 height 35
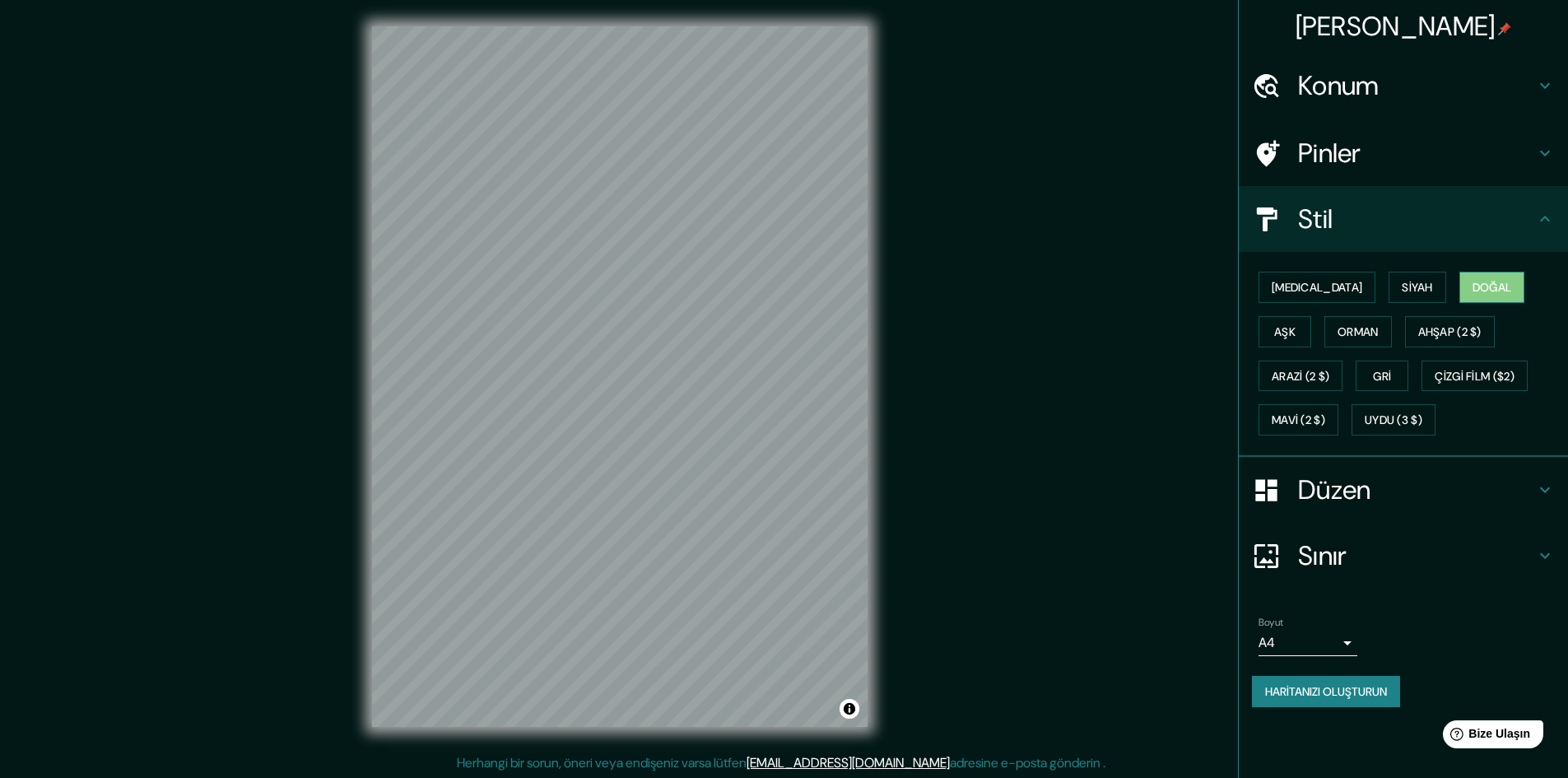
drag, startPoint x: 1427, startPoint y: 287, endPoint x: 1441, endPoint y: 287, distance: 14.0
click at [1472, 287] on font "Doğal" at bounding box center [1492, 287] width 40 height 15
click at [1401, 288] on font "Siyah" at bounding box center [1417, 287] width 31 height 15
click at [1285, 291] on font "[MEDICAL_DATA]" at bounding box center [1317, 287] width 91 height 15
click at [1472, 281] on font "Doğal" at bounding box center [1492, 287] width 40 height 15
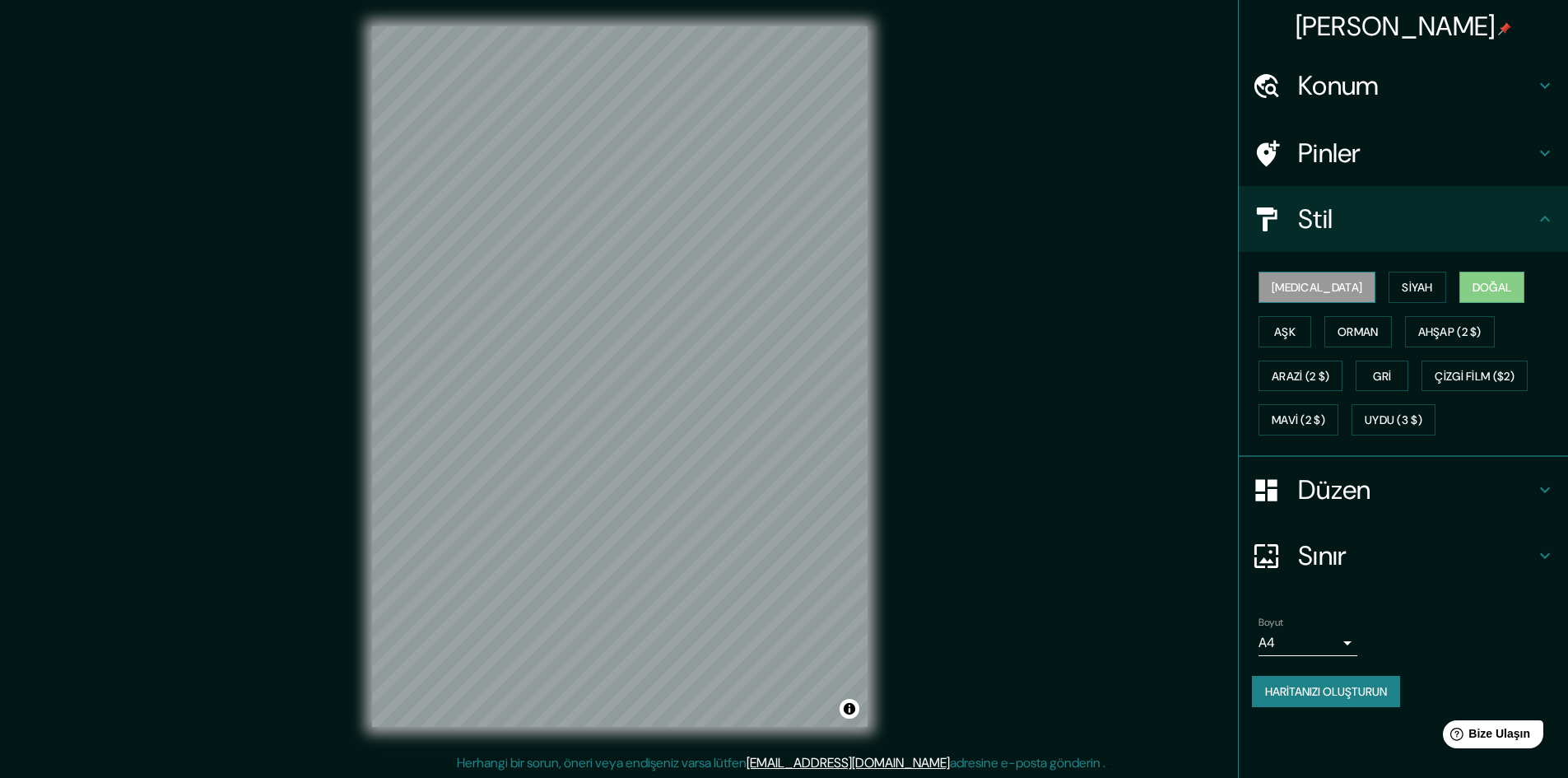
click at [1269, 285] on button "[MEDICAL_DATA]" at bounding box center [1317, 288] width 117 height 31
click at [1472, 289] on font "Doğal" at bounding box center [1492, 287] width 40 height 15
click at [1299, 287] on font "[MEDICAL_DATA]" at bounding box center [1317, 287] width 91 height 15
click at [1472, 277] on font "Doğal" at bounding box center [1492, 287] width 40 height 22
click at [1280, 281] on font "[MEDICAL_DATA]" at bounding box center [1317, 287] width 91 height 15
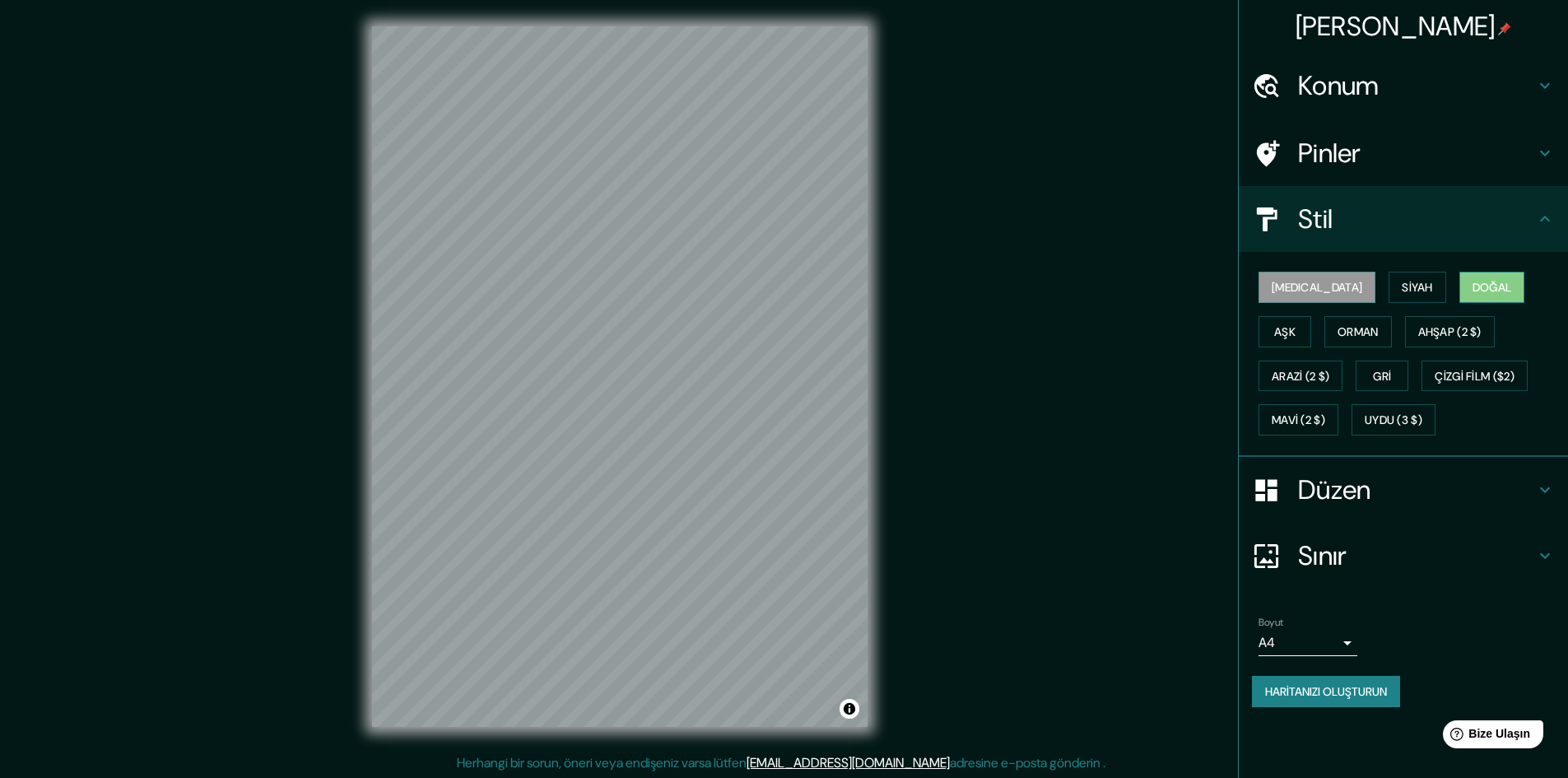
click at [1472, 282] on font "Doğal" at bounding box center [1492, 287] width 40 height 15
click at [1330, 282] on div "[MEDICAL_DATA] Siyah Doğal Aşk Orman Ahşap (2 $) Arazi (2 $) Gri Çizgi Film ($2…" at bounding box center [1410, 353] width 316 height 177
click at [1299, 288] on font "[MEDICAL_DATA]" at bounding box center [1317, 287] width 91 height 15
click at [1313, 680] on font "Haritanızı oluşturun" at bounding box center [1325, 691] width 122 height 22
click at [1347, 685] on div "Haritanızı oluşturun" at bounding box center [1403, 692] width 303 height 31
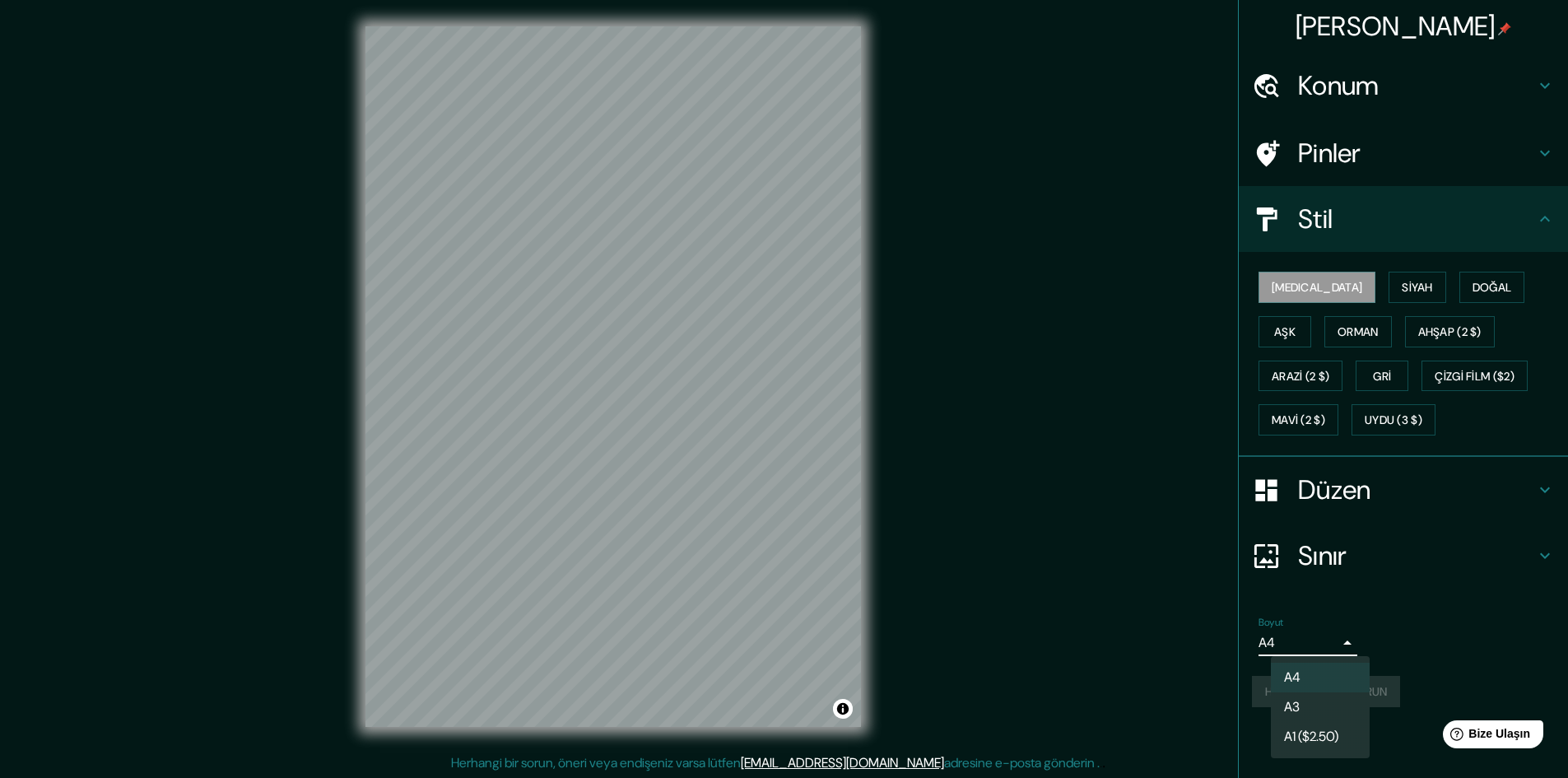
click at [1325, 636] on body "Haritalama Konum Anafartalar, [GEOGRAPHIC_DATA], [GEOGRAPHIC_DATA], Türkiye Pin…" at bounding box center [784, 389] width 1568 height 778
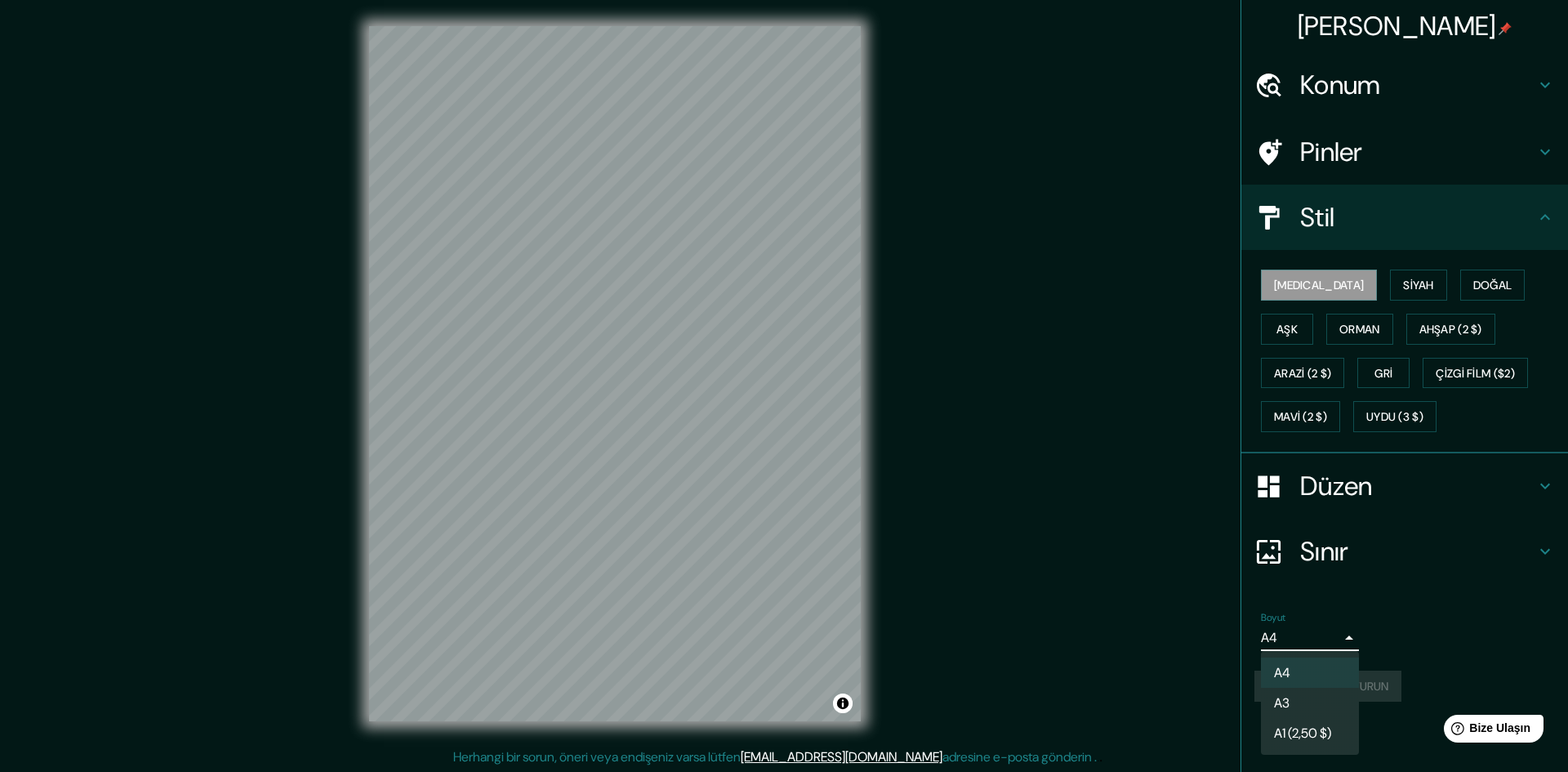
click at [1336, 639] on div at bounding box center [784, 386] width 1568 height 772
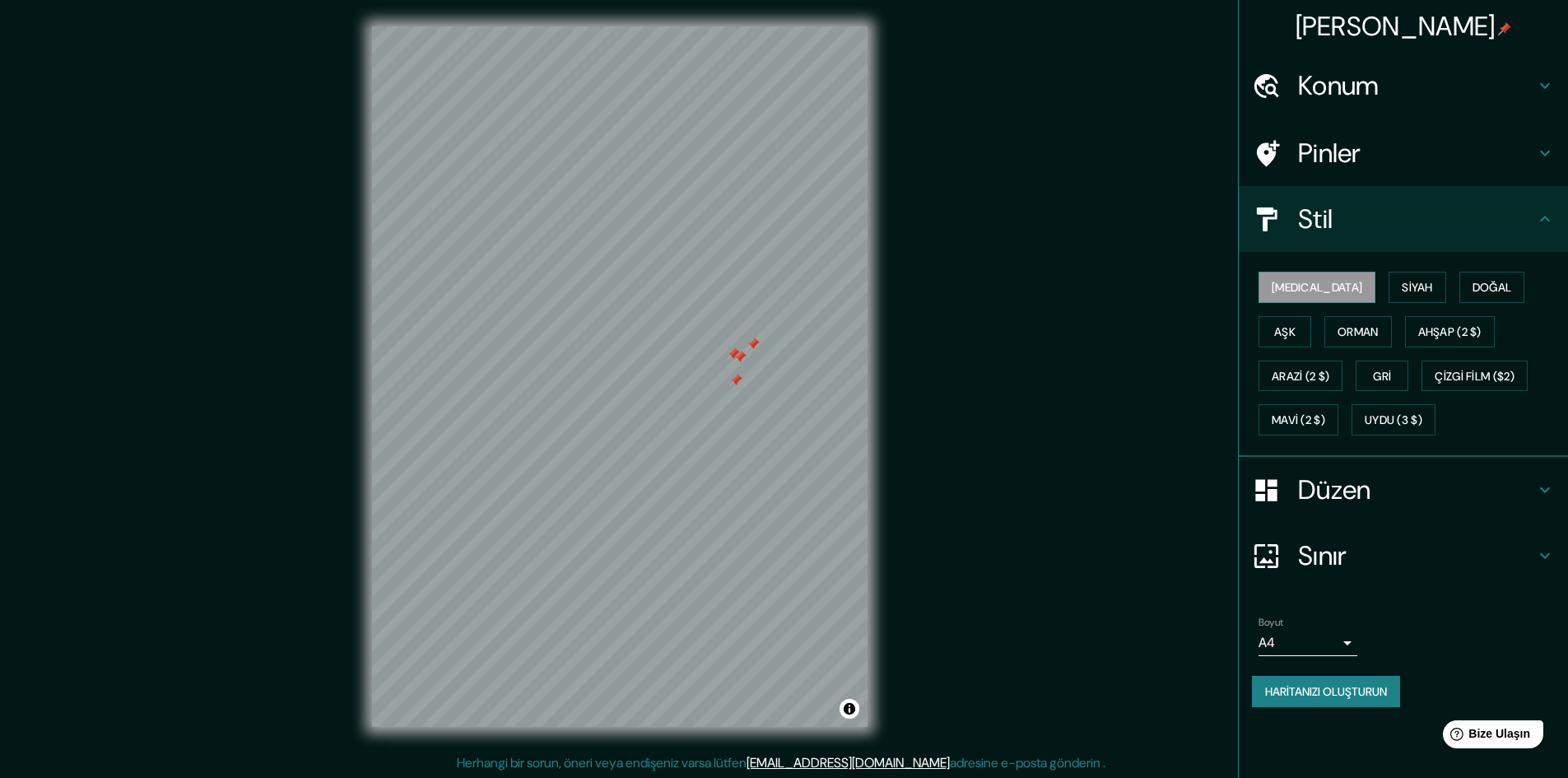
click at [1404, 128] on div "Pinler" at bounding box center [1403, 153] width 329 height 66
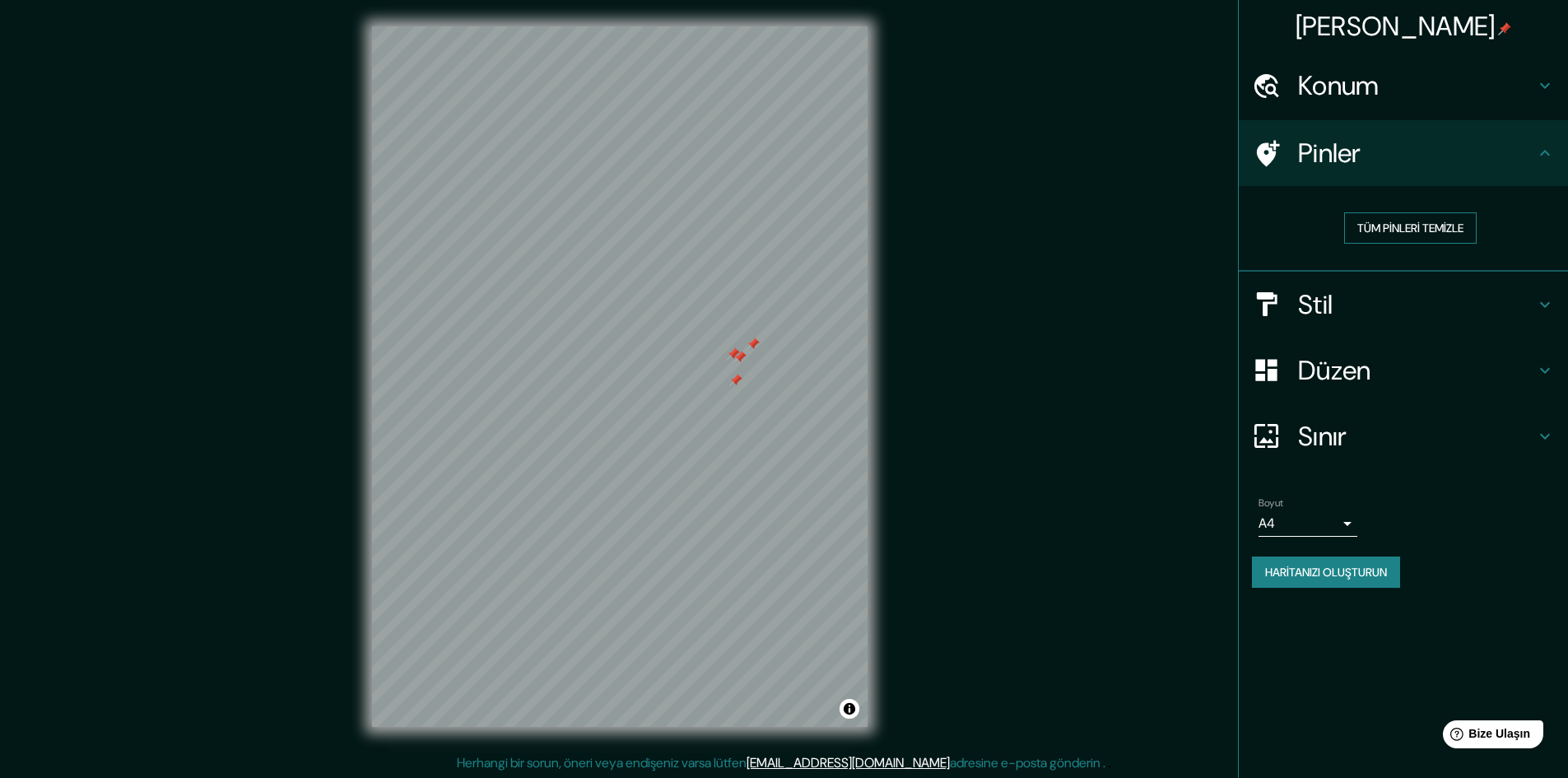
click at [1413, 225] on font "Tüm pinleri temizle" at bounding box center [1410, 227] width 106 height 15
click at [1357, 578] on font "Haritanızı oluşturun" at bounding box center [1325, 572] width 122 height 15
